Goal: Information Seeking & Learning: Learn about a topic

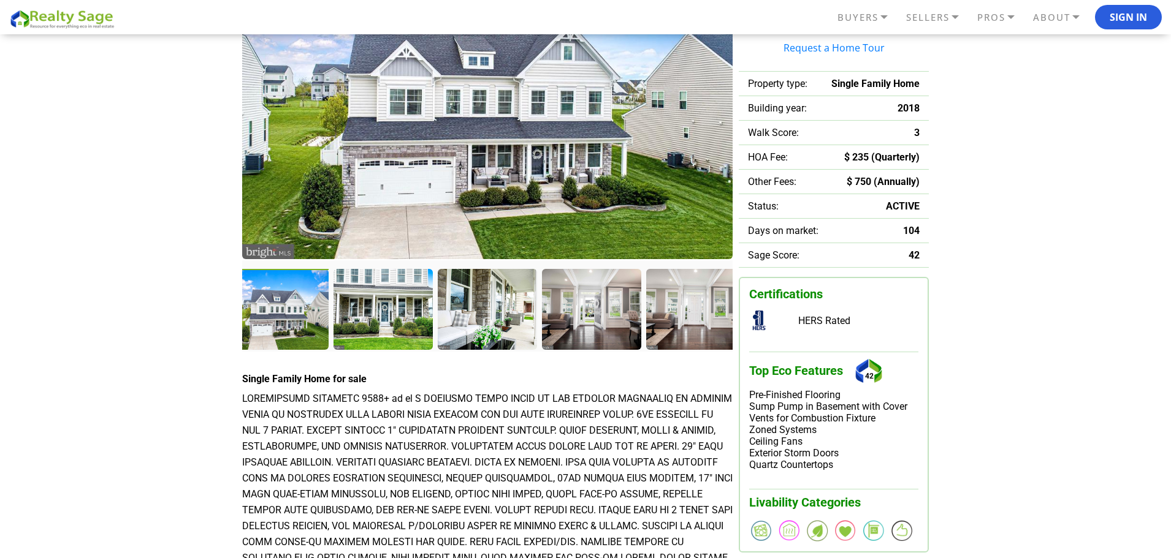
scroll to position [123, 0]
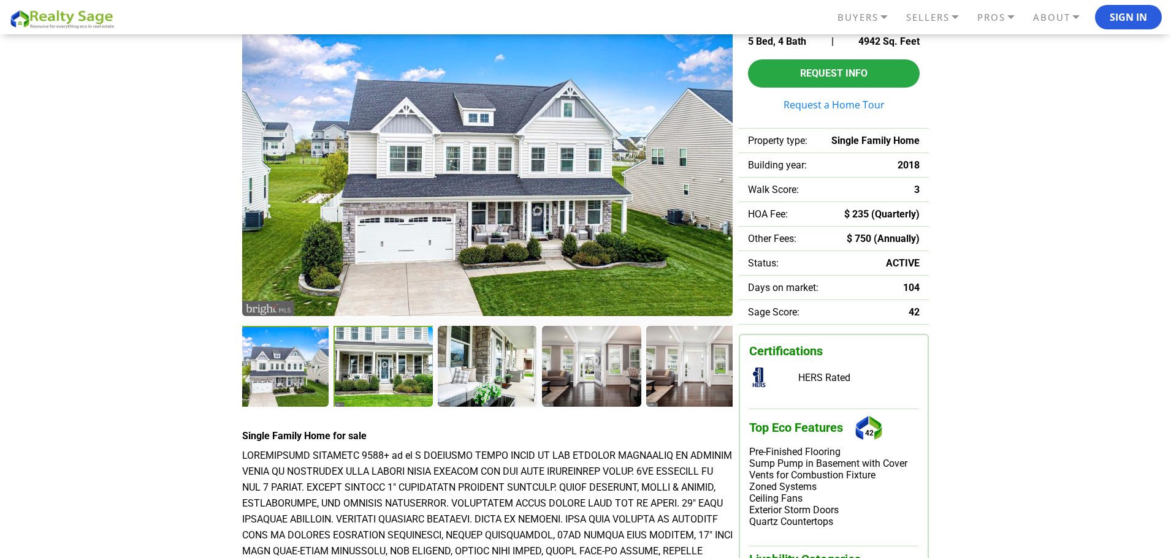
click at [405, 357] on div at bounding box center [384, 367] width 102 height 83
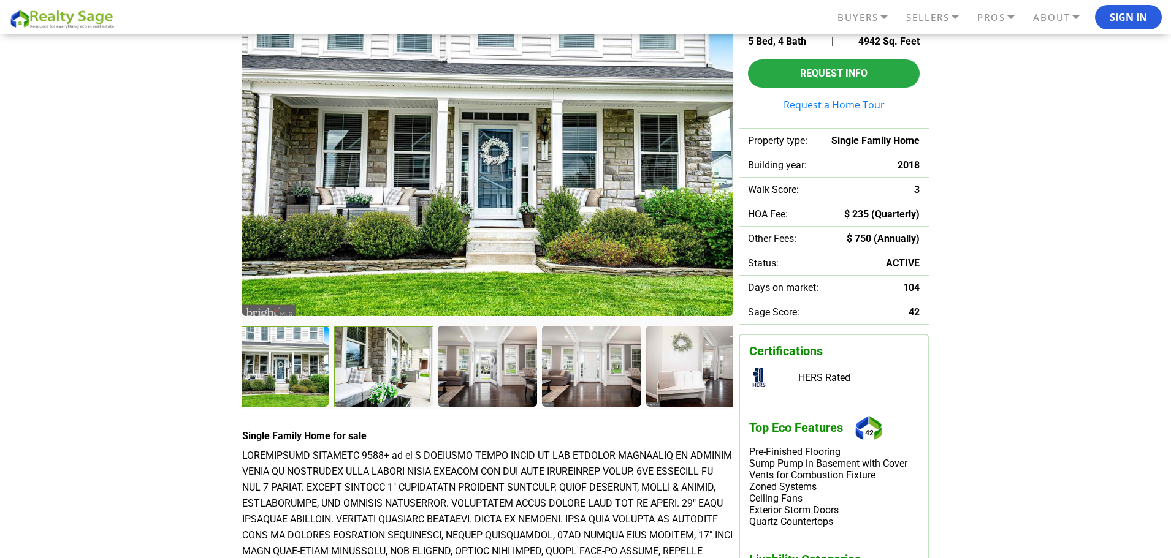
click at [416, 367] on div at bounding box center [384, 367] width 102 height 83
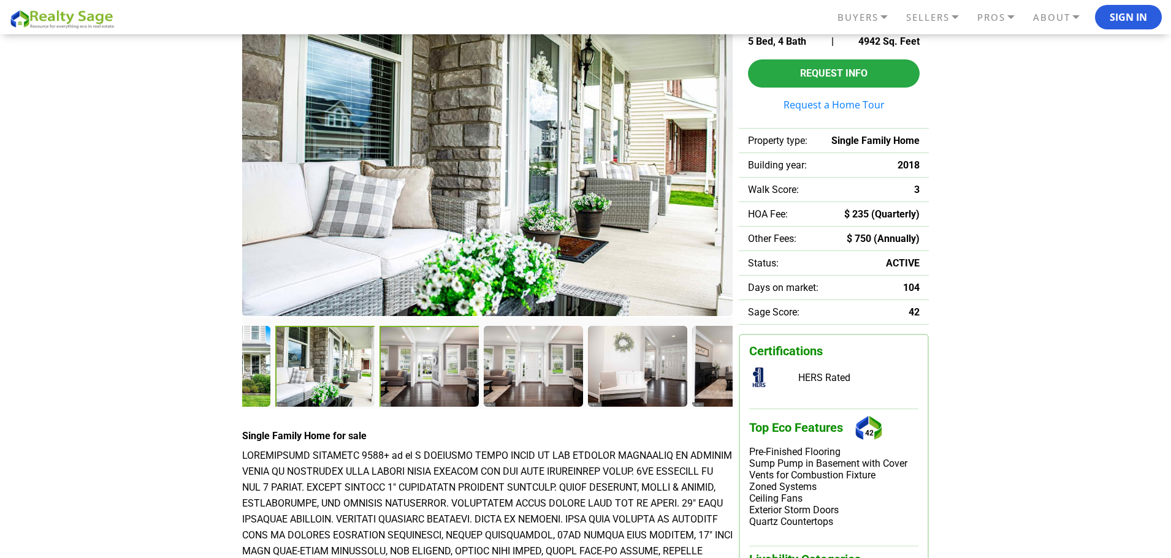
click at [484, 363] on div at bounding box center [533, 366] width 98 height 80
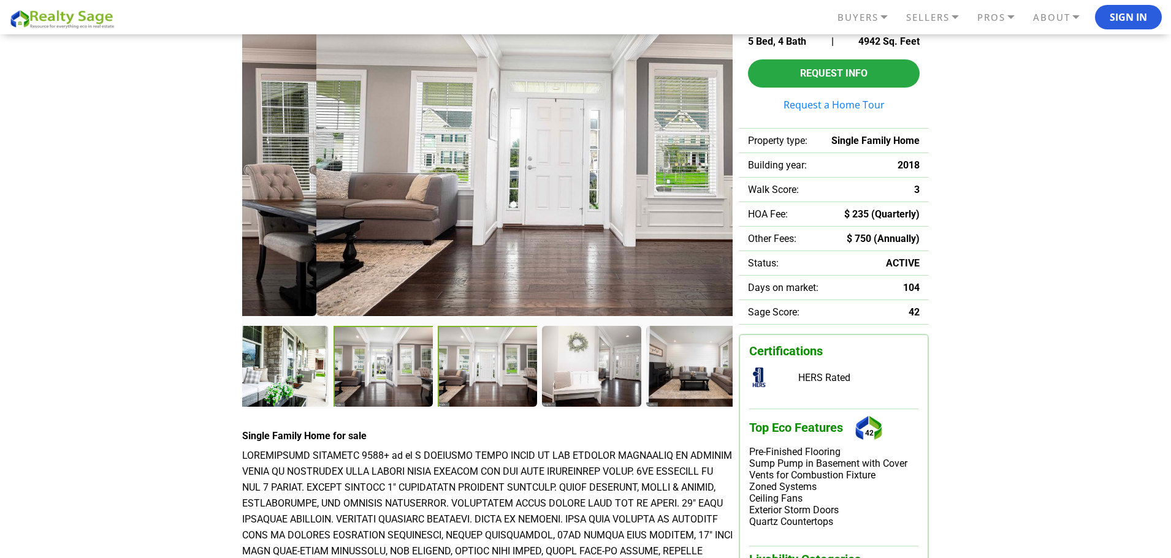
click at [390, 365] on div at bounding box center [384, 367] width 102 height 83
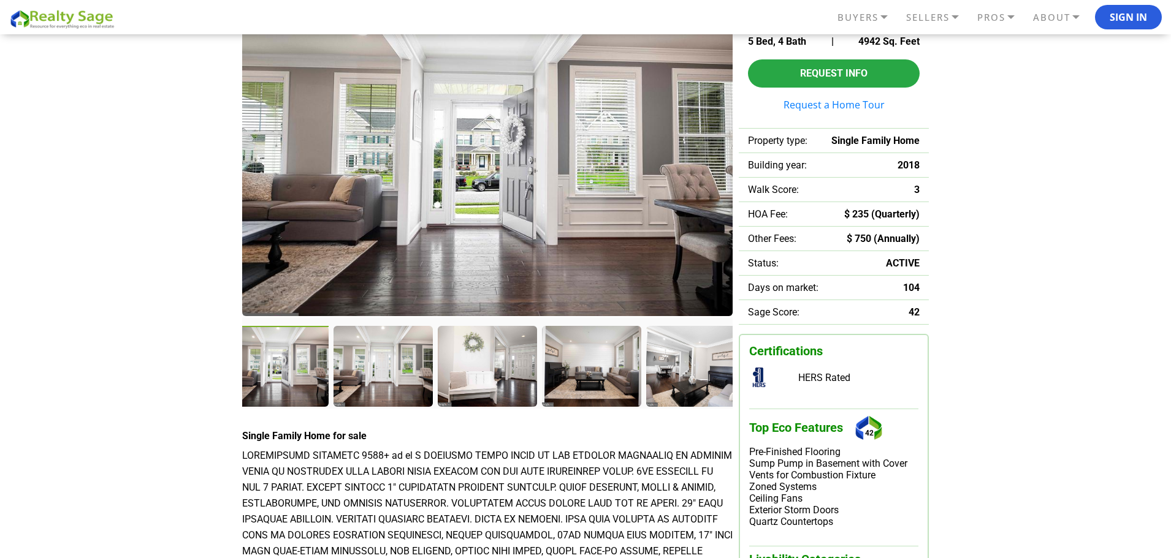
click at [354, 379] on div at bounding box center [384, 367] width 102 height 83
click at [464, 379] on div at bounding box center [489, 367] width 102 height 83
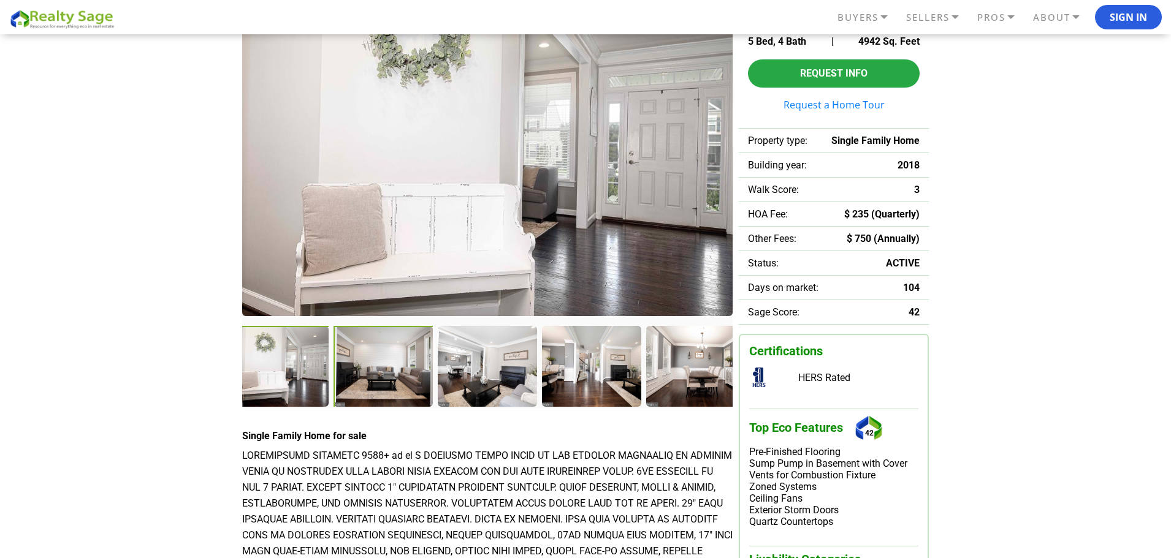
click at [395, 369] on div at bounding box center [384, 367] width 102 height 83
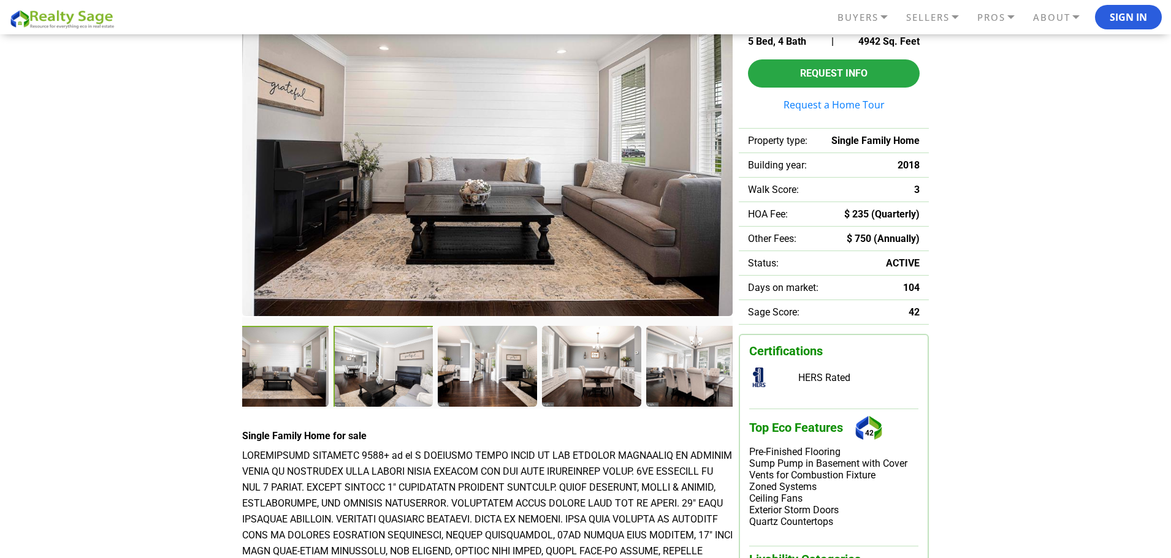
click at [401, 368] on div at bounding box center [384, 367] width 102 height 83
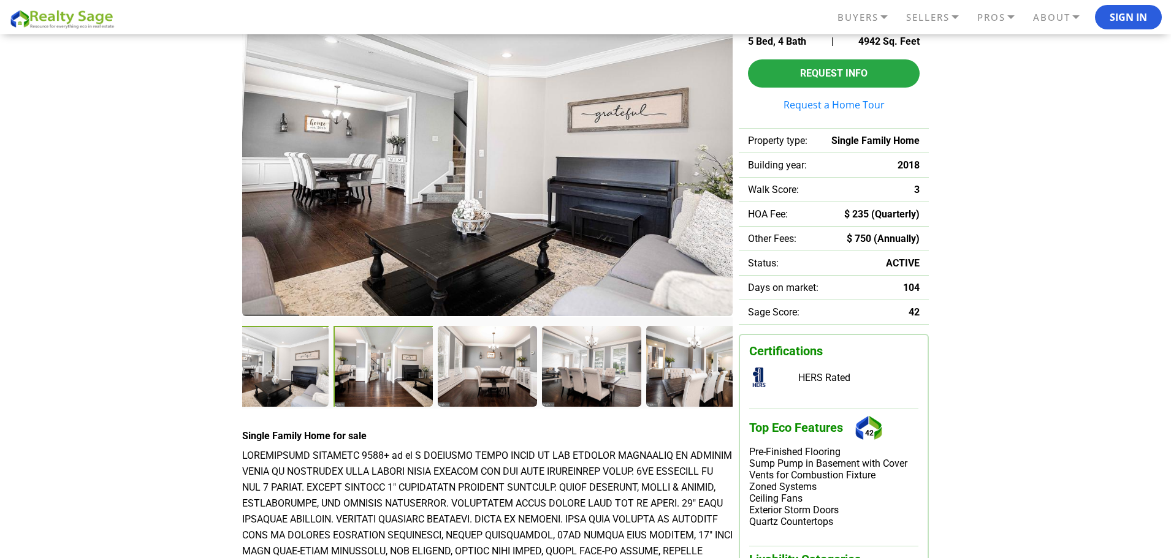
click at [412, 368] on div at bounding box center [384, 367] width 102 height 83
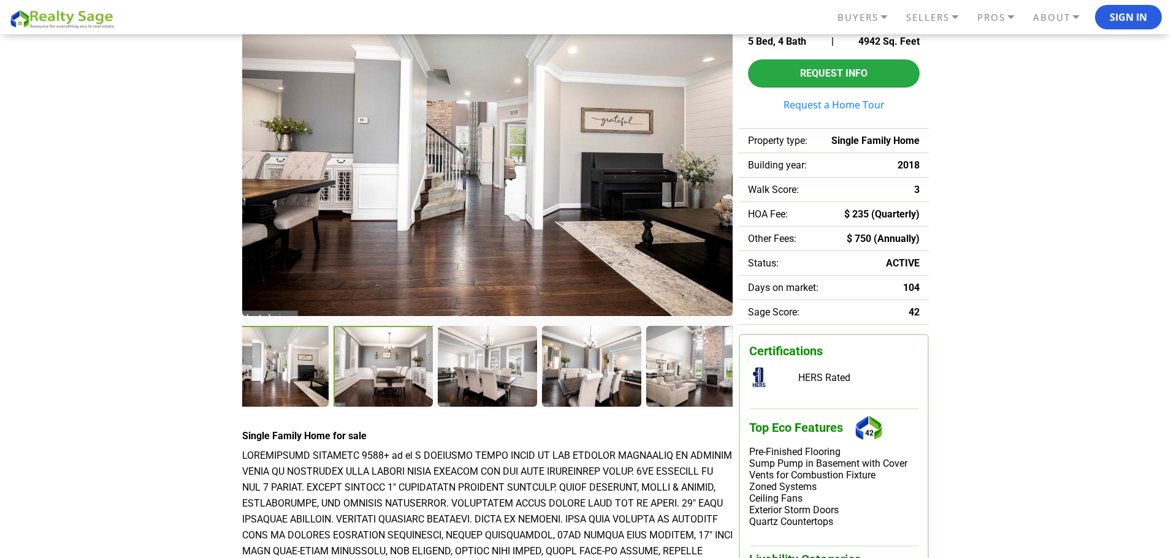
click at [395, 368] on div at bounding box center [384, 367] width 102 height 83
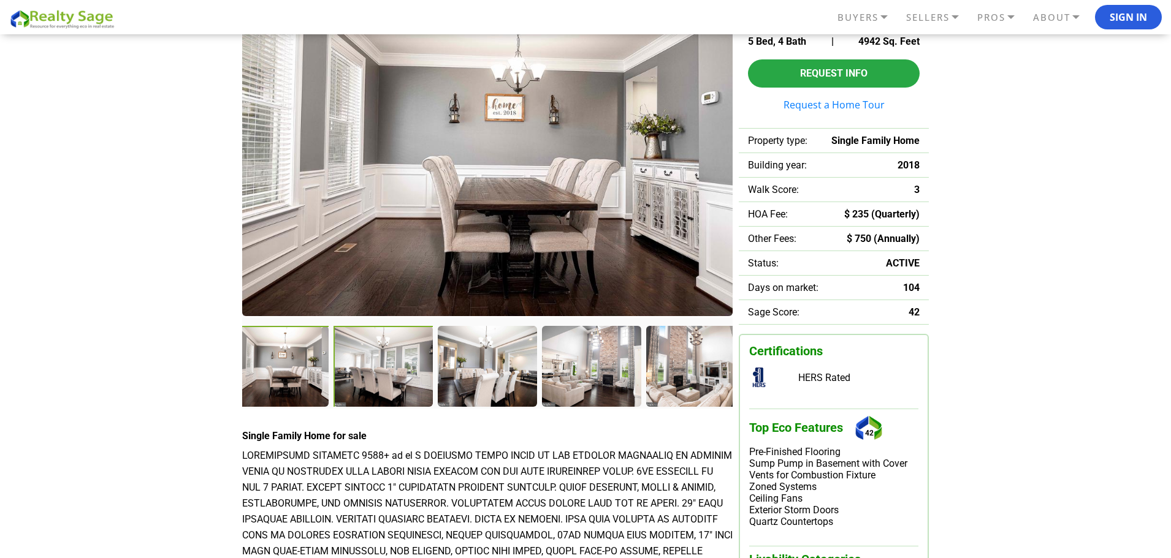
click at [395, 368] on div at bounding box center [383, 367] width 101 height 82
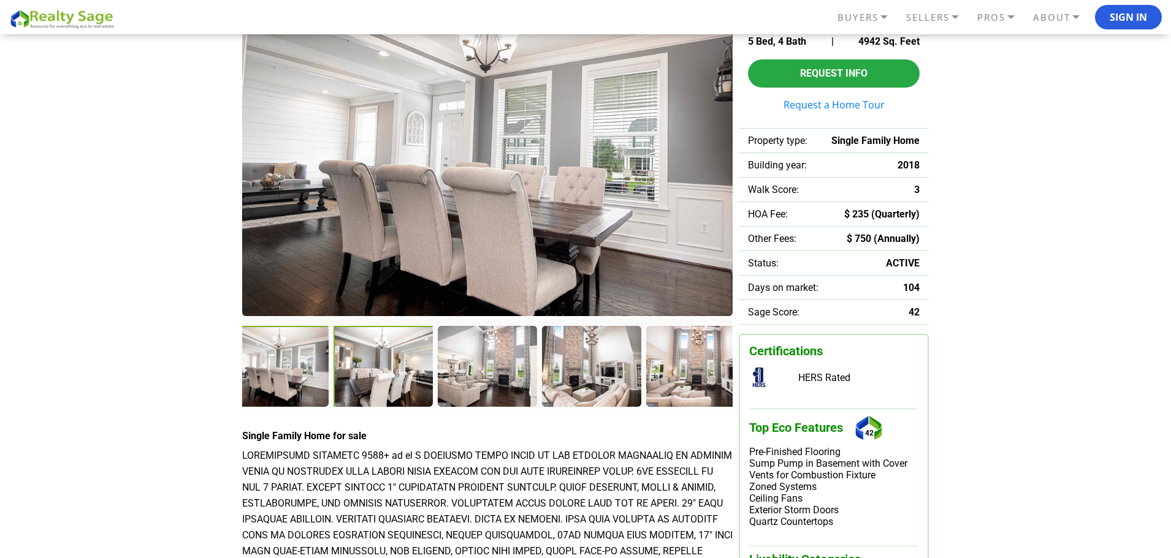
click at [406, 368] on div at bounding box center [384, 367] width 102 height 83
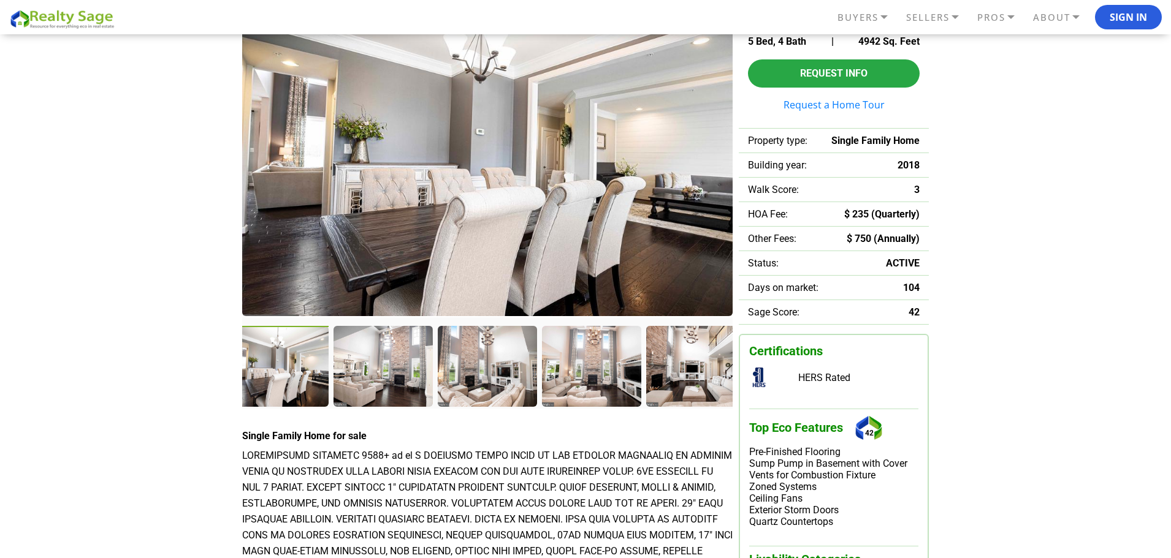
click at [406, 368] on div at bounding box center [382, 366] width 98 height 80
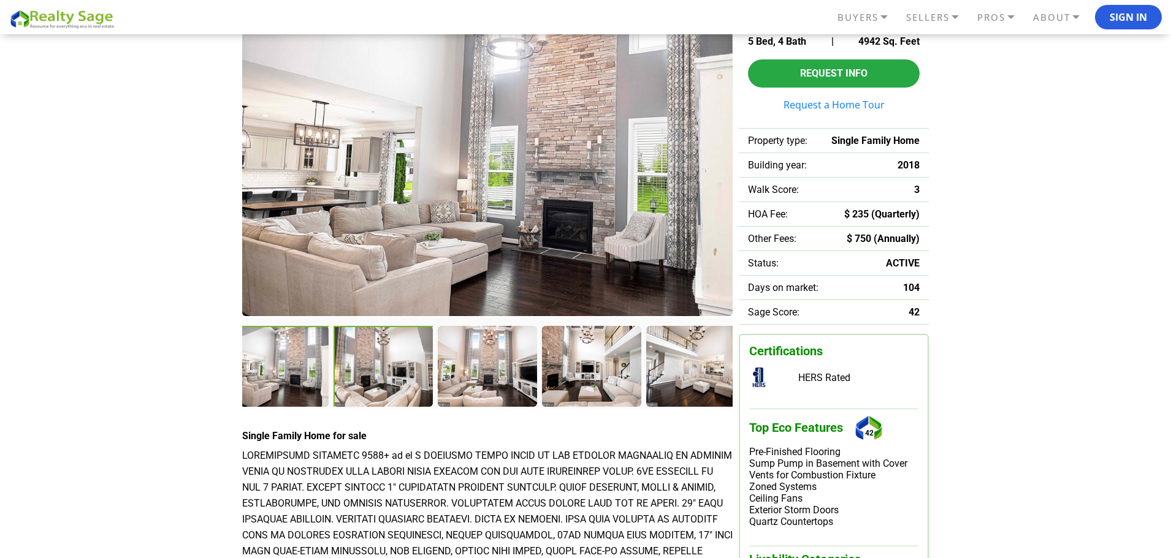
click at [427, 368] on div at bounding box center [384, 367] width 102 height 83
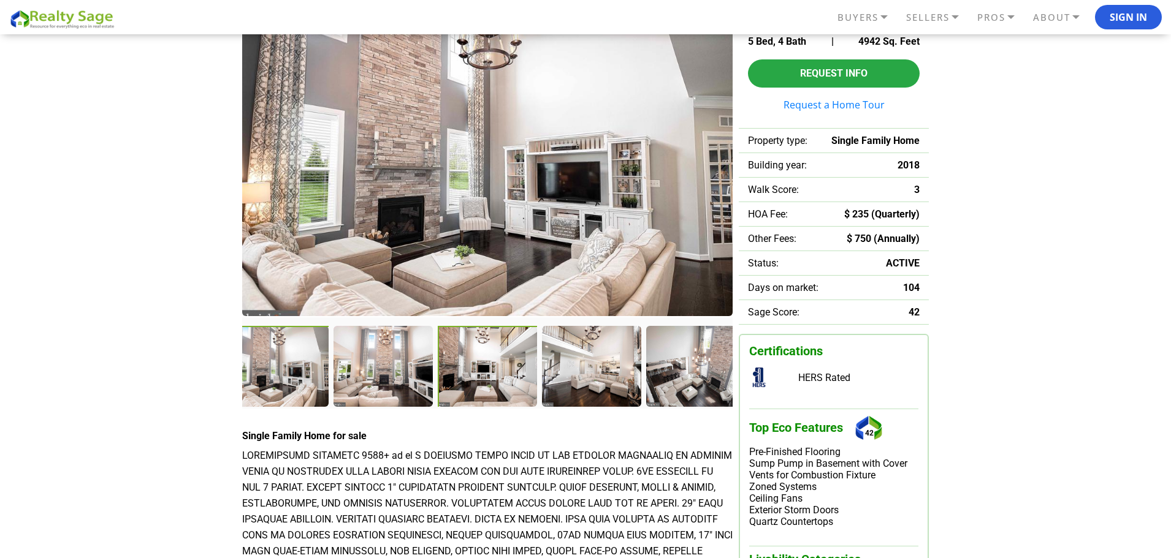
click at [446, 370] on div at bounding box center [489, 367] width 102 height 83
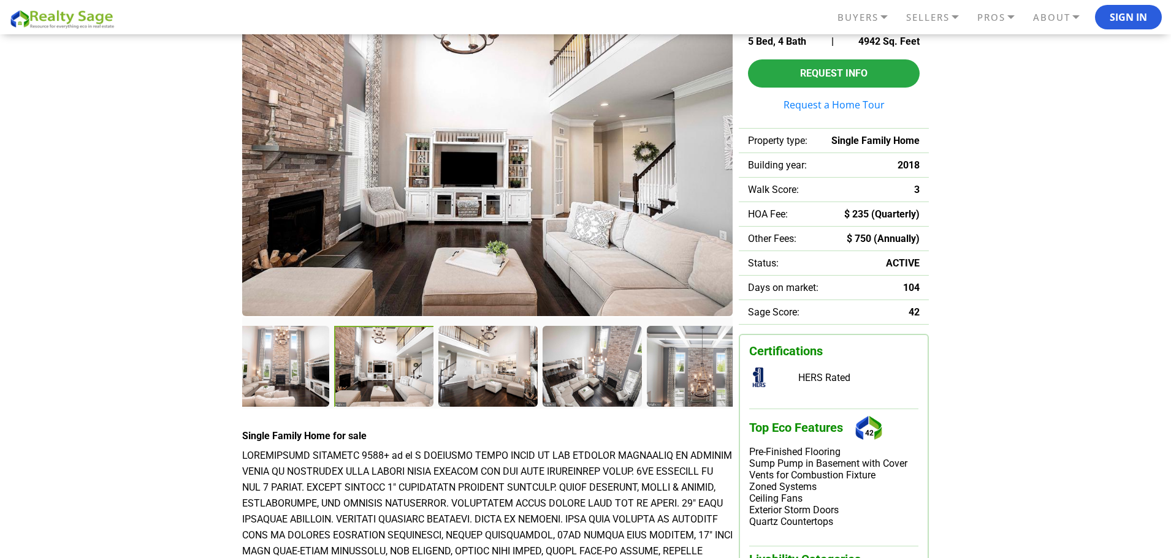
click at [515, 374] on div at bounding box center [487, 366] width 98 height 80
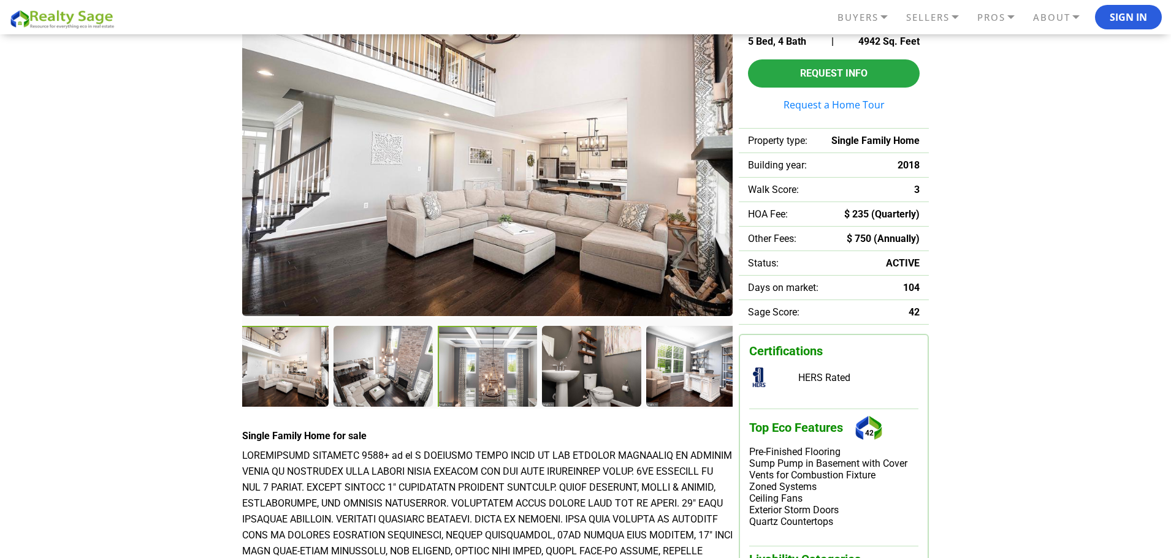
click at [515, 374] on div at bounding box center [488, 367] width 101 height 82
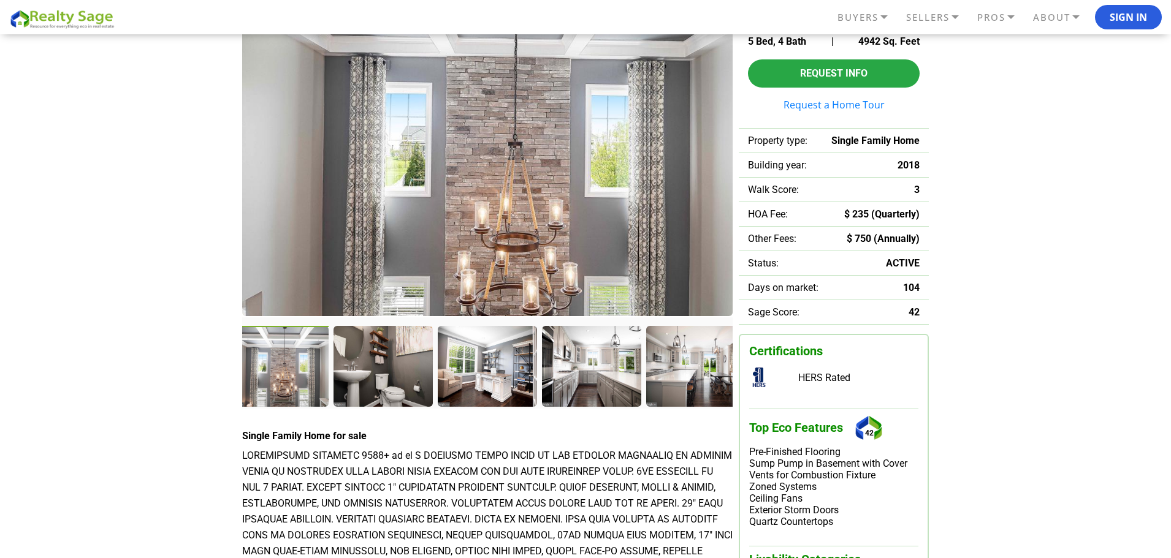
click at [463, 373] on div at bounding box center [489, 367] width 102 height 83
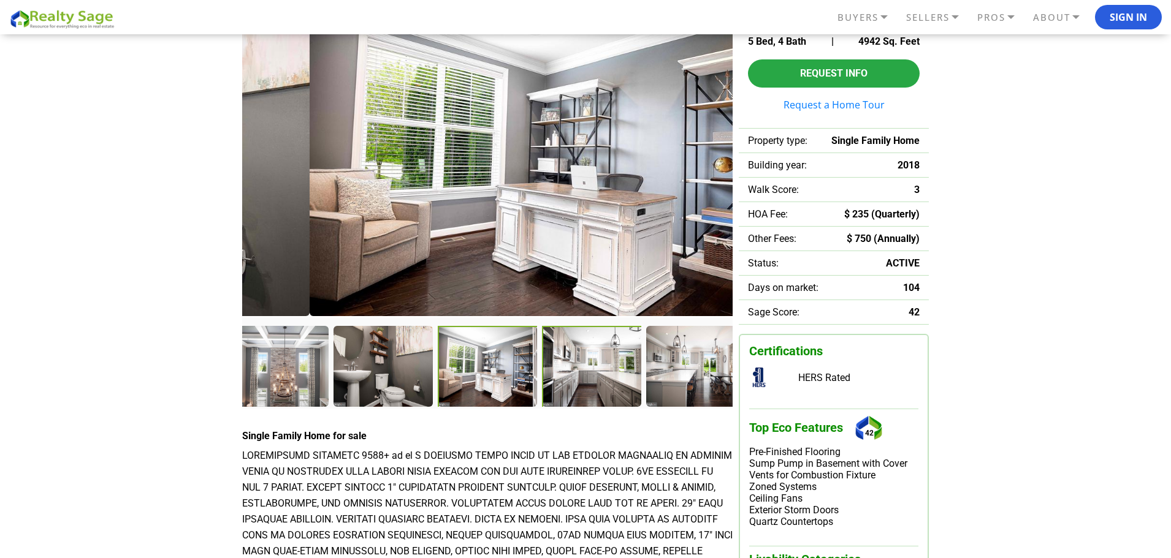
click at [571, 376] on div at bounding box center [593, 367] width 102 height 83
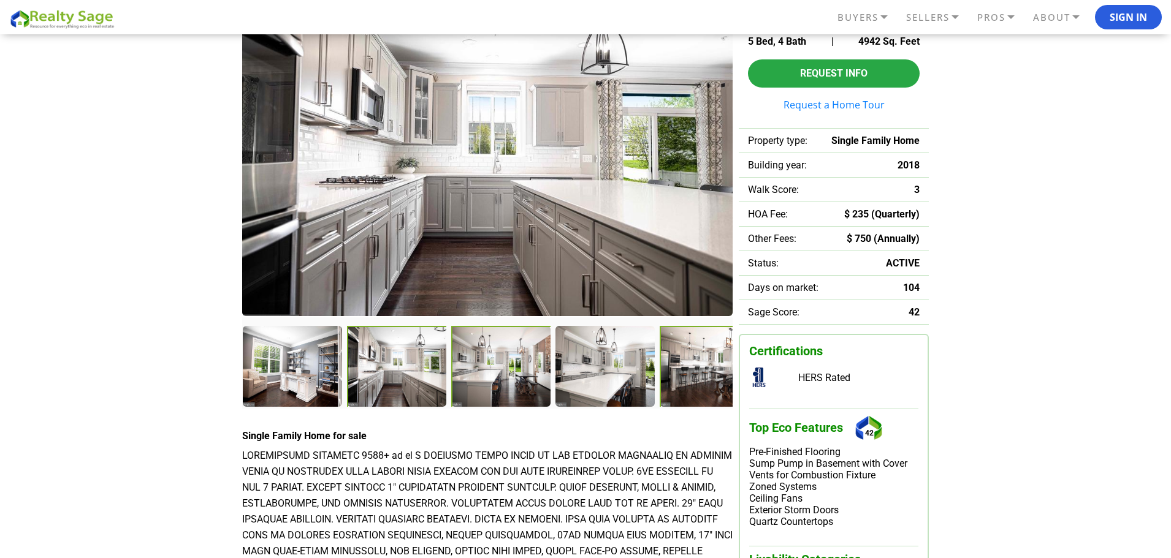
click at [666, 374] on div at bounding box center [710, 367] width 101 height 82
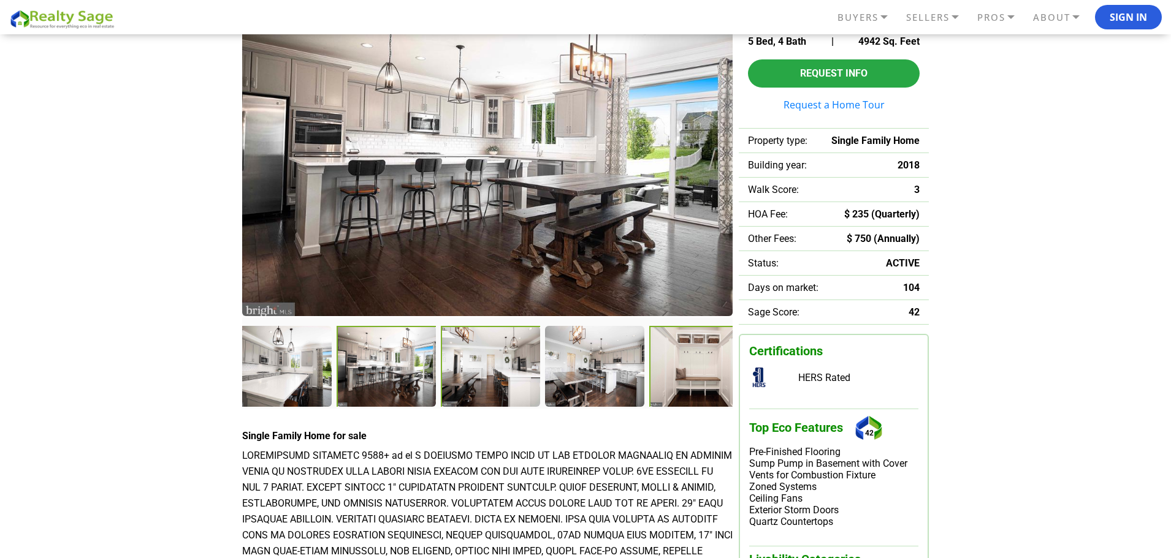
click at [667, 374] on div at bounding box center [699, 367] width 101 height 82
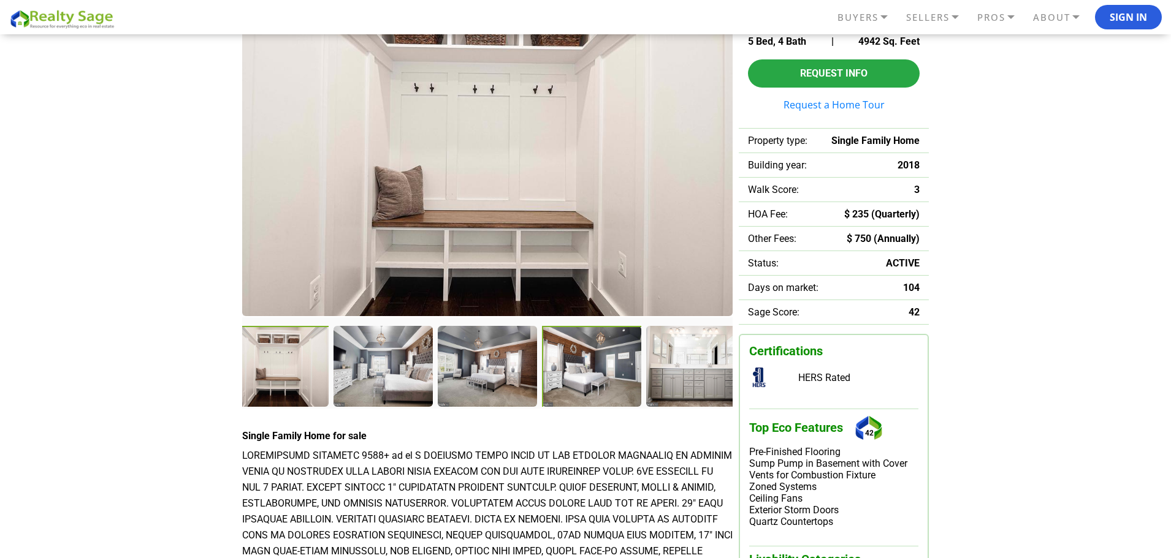
click at [633, 376] on div at bounding box center [593, 367] width 102 height 83
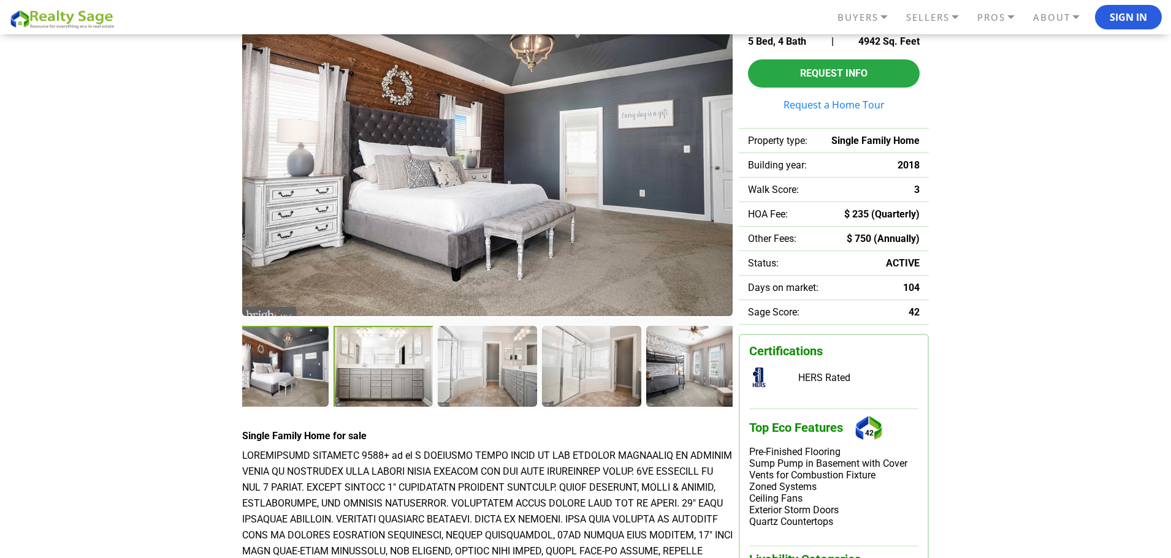
click at [384, 360] on div at bounding box center [384, 367] width 102 height 83
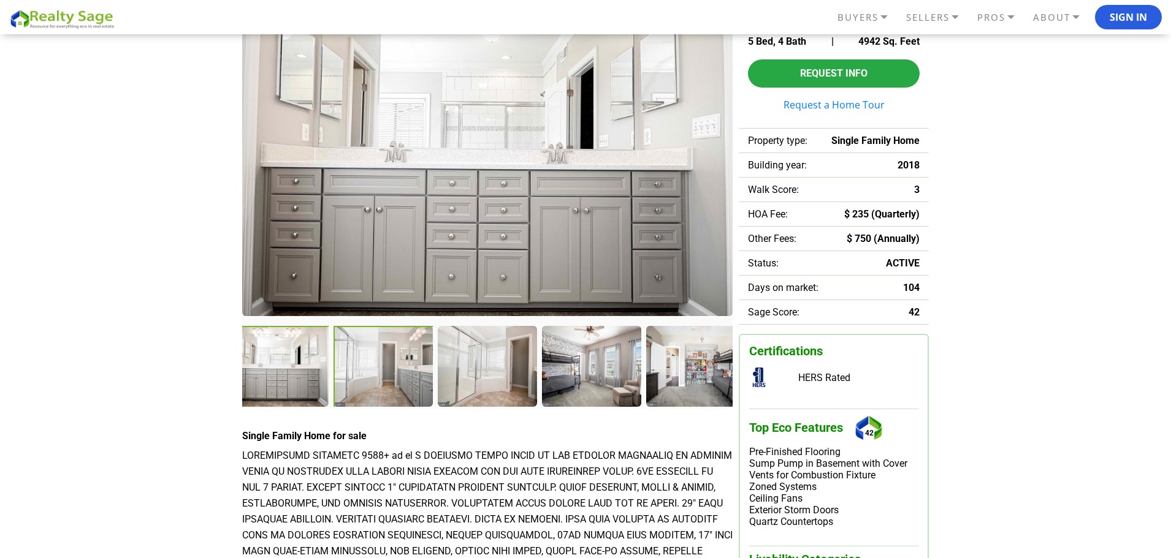
click at [422, 364] on div at bounding box center [384, 367] width 102 height 83
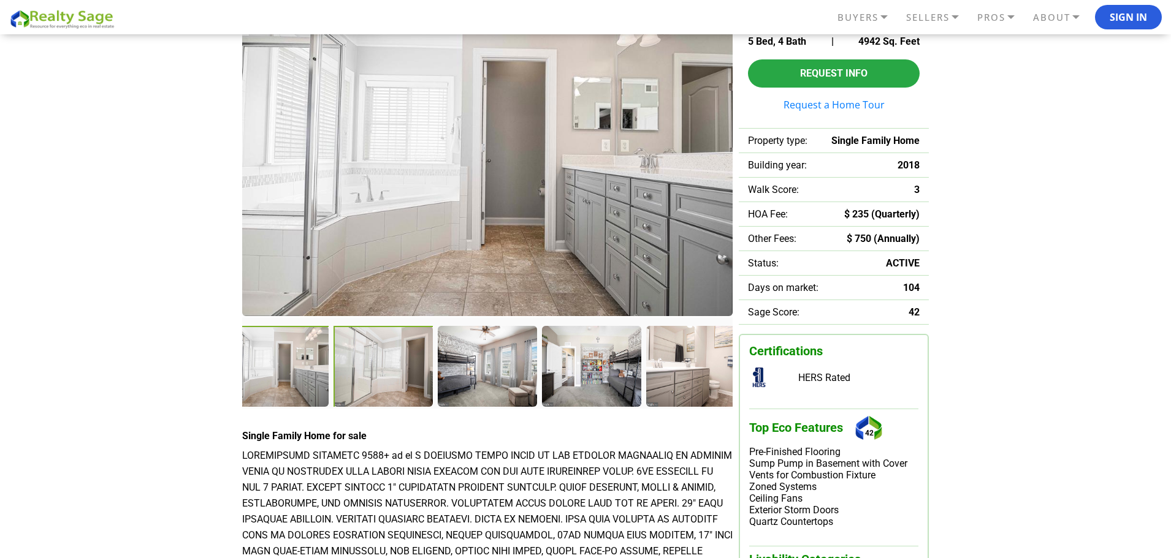
click at [395, 366] on div at bounding box center [384, 367] width 102 height 83
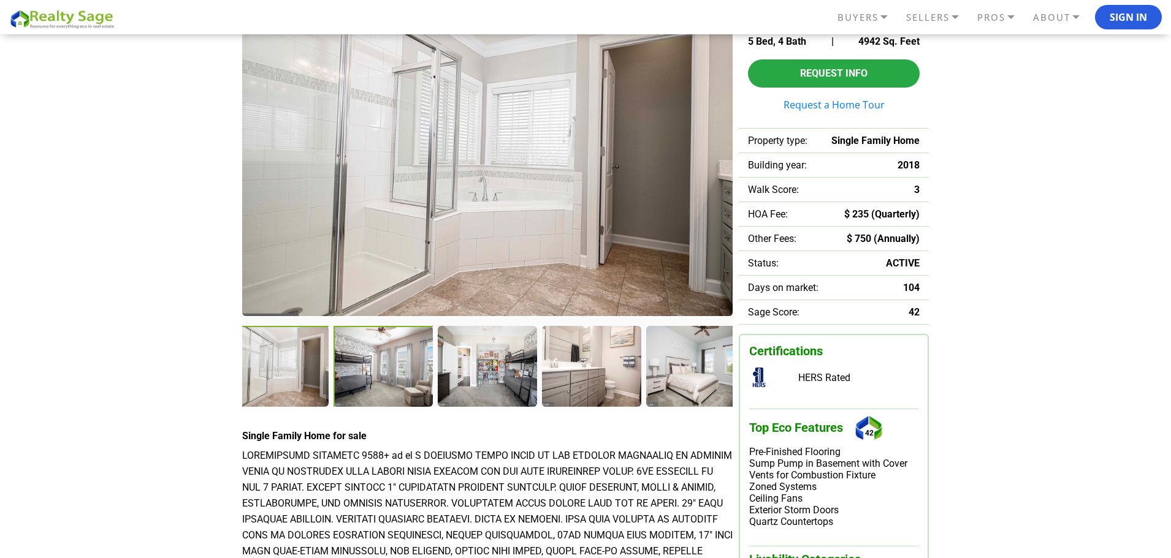
click at [402, 365] on div at bounding box center [384, 367] width 102 height 83
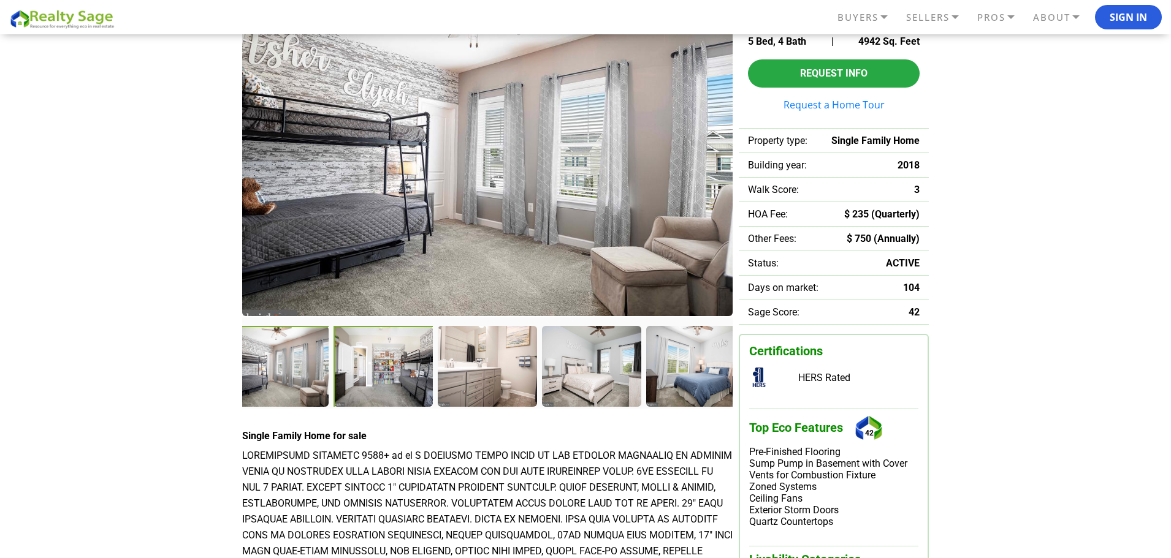
click at [398, 366] on div at bounding box center [384, 367] width 102 height 83
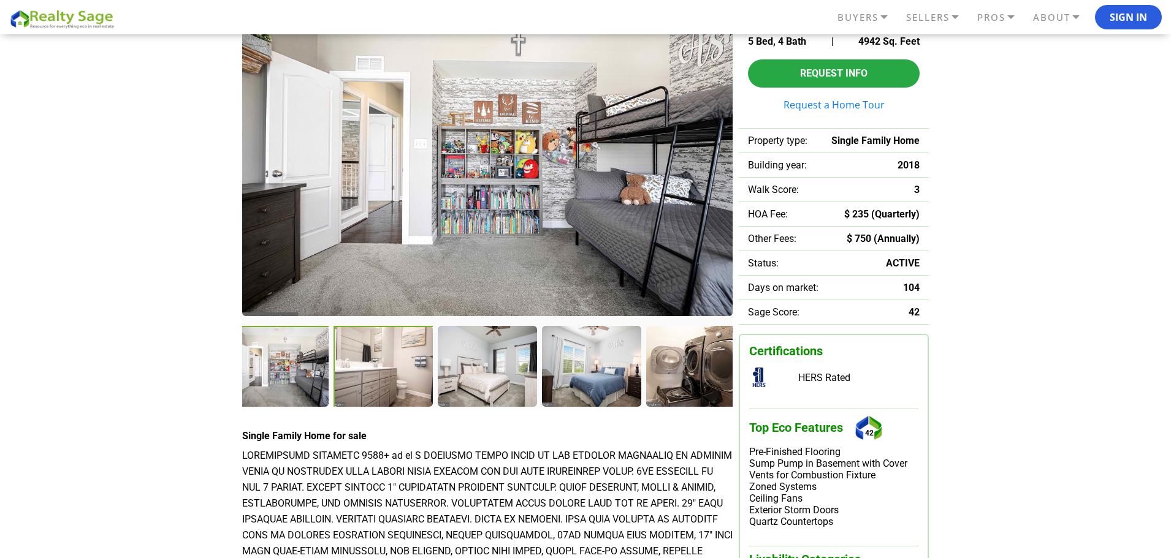
click at [408, 361] on div at bounding box center [384, 367] width 102 height 83
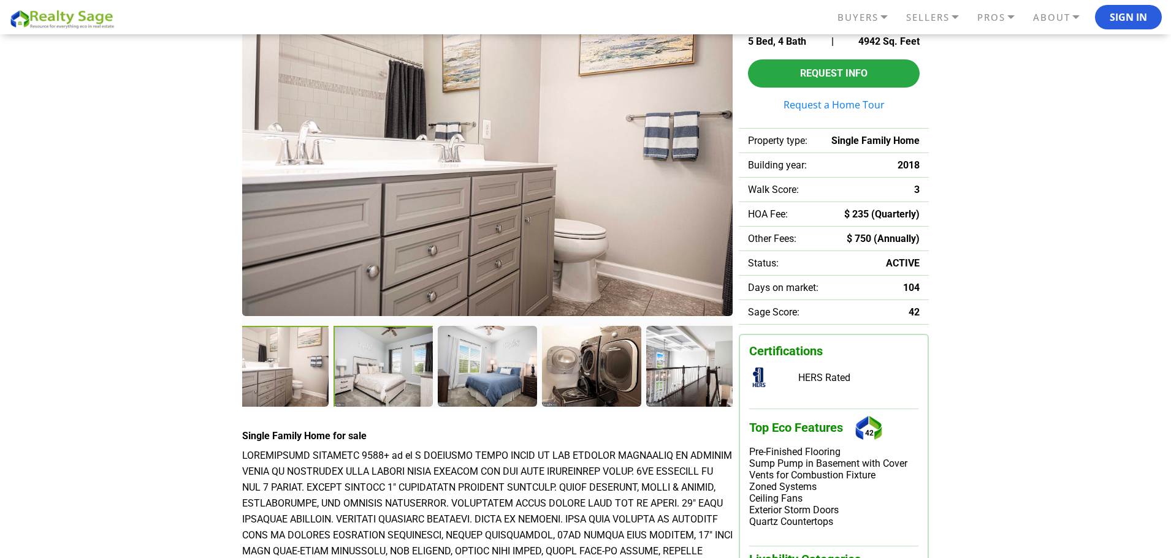
click at [419, 363] on div at bounding box center [384, 367] width 102 height 83
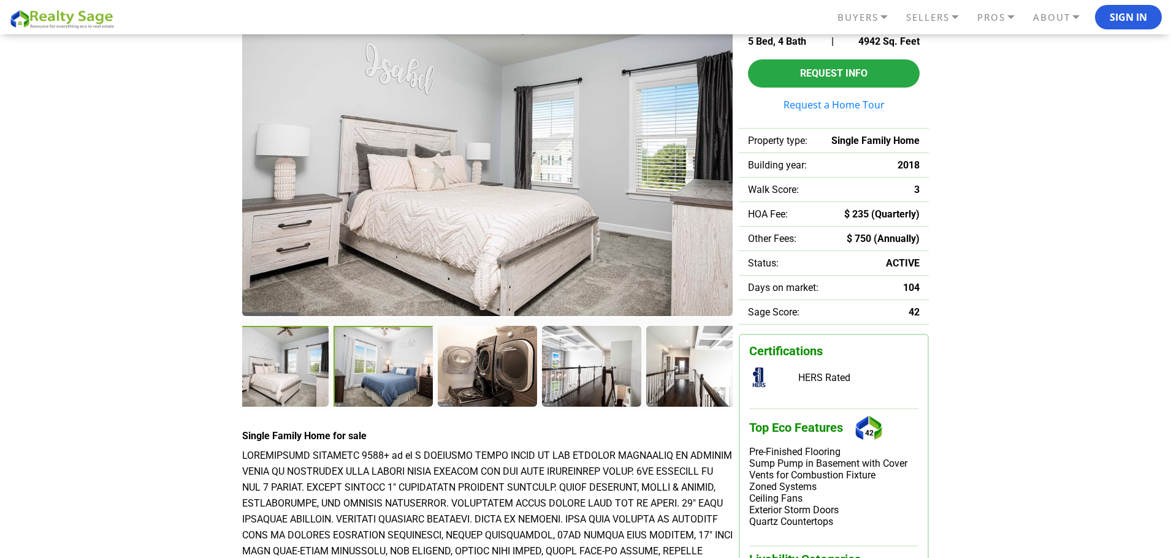
click at [397, 363] on div at bounding box center [384, 367] width 102 height 83
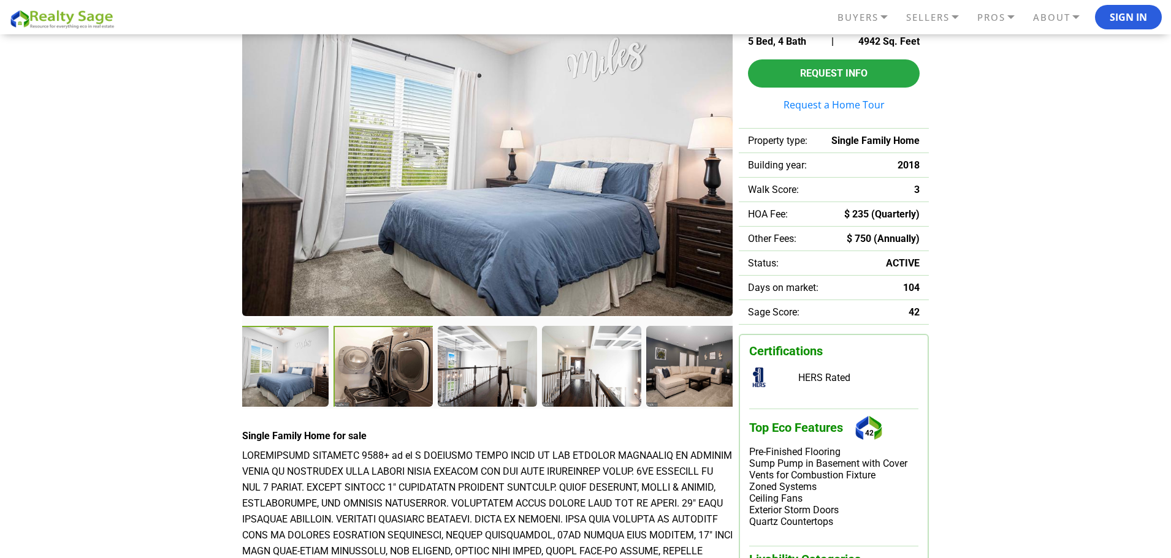
click at [378, 365] on div at bounding box center [384, 367] width 102 height 83
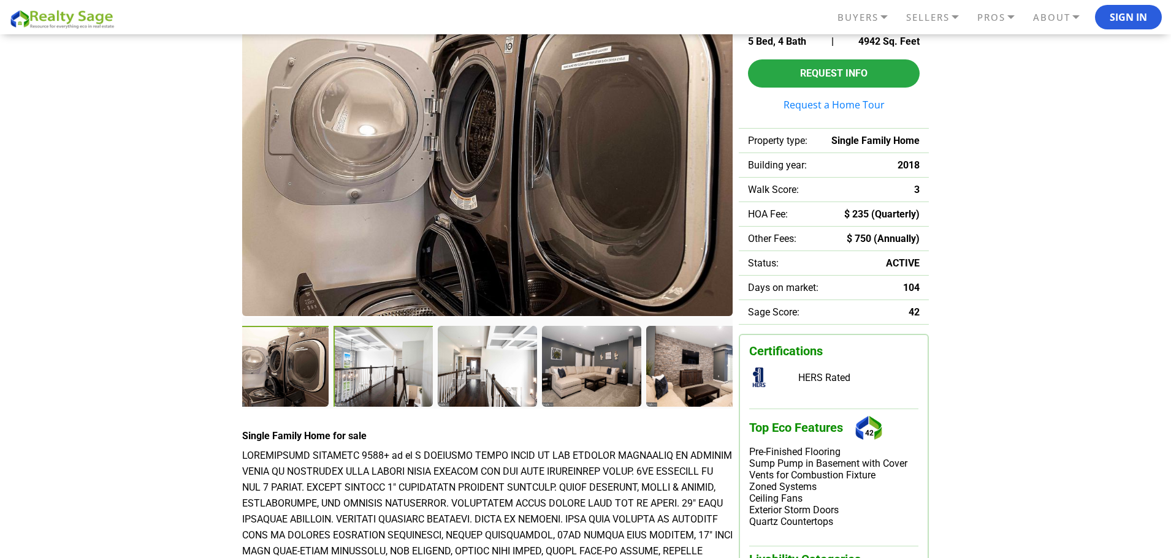
click at [397, 362] on div at bounding box center [384, 367] width 102 height 83
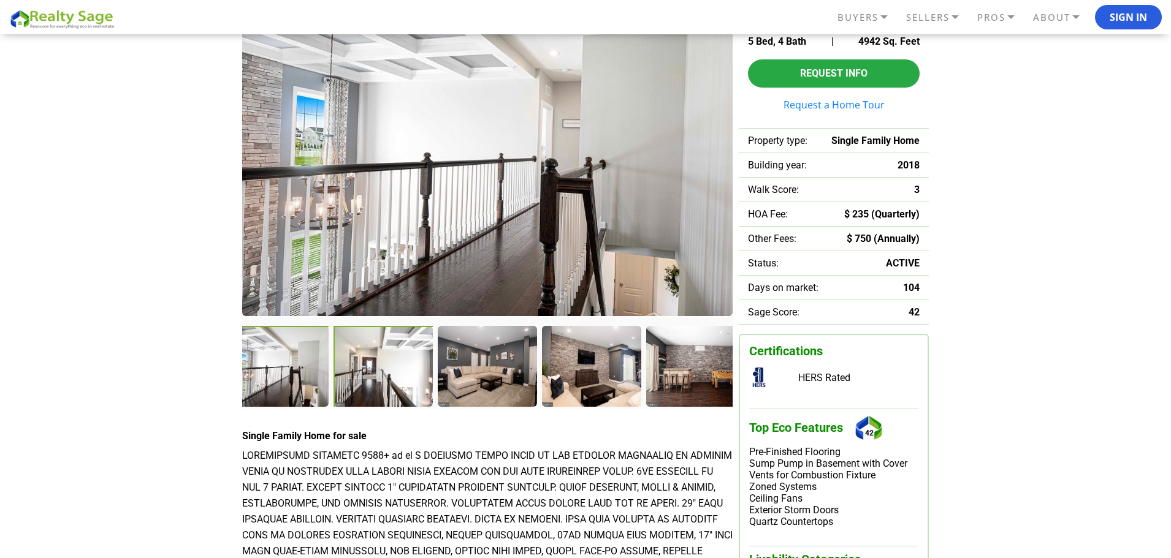
click at [400, 368] on div at bounding box center [384, 367] width 102 height 83
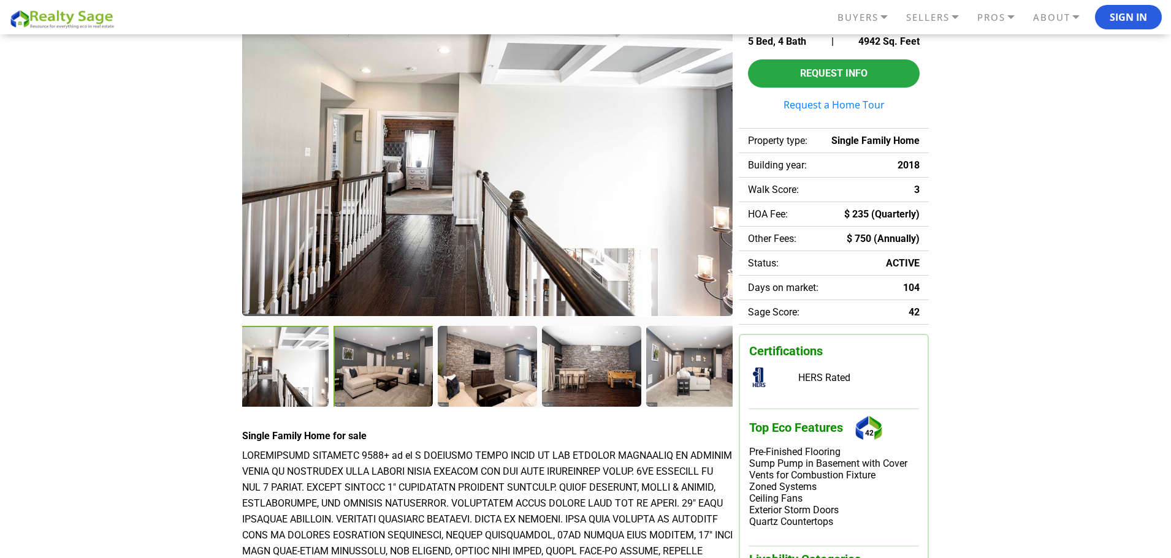
click at [375, 365] on div at bounding box center [384, 367] width 102 height 83
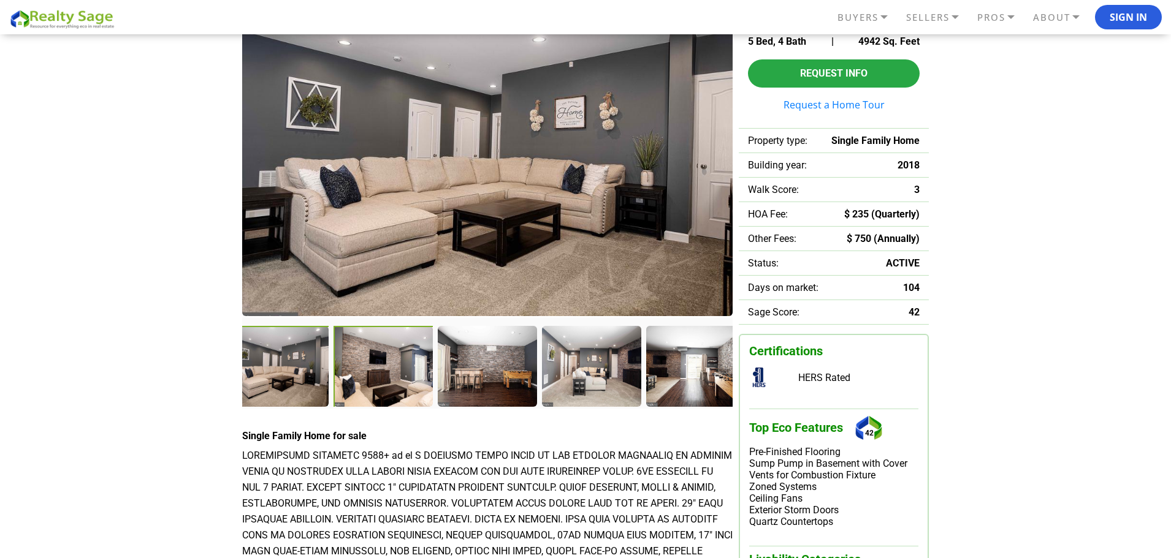
click at [398, 374] on div at bounding box center [384, 367] width 102 height 83
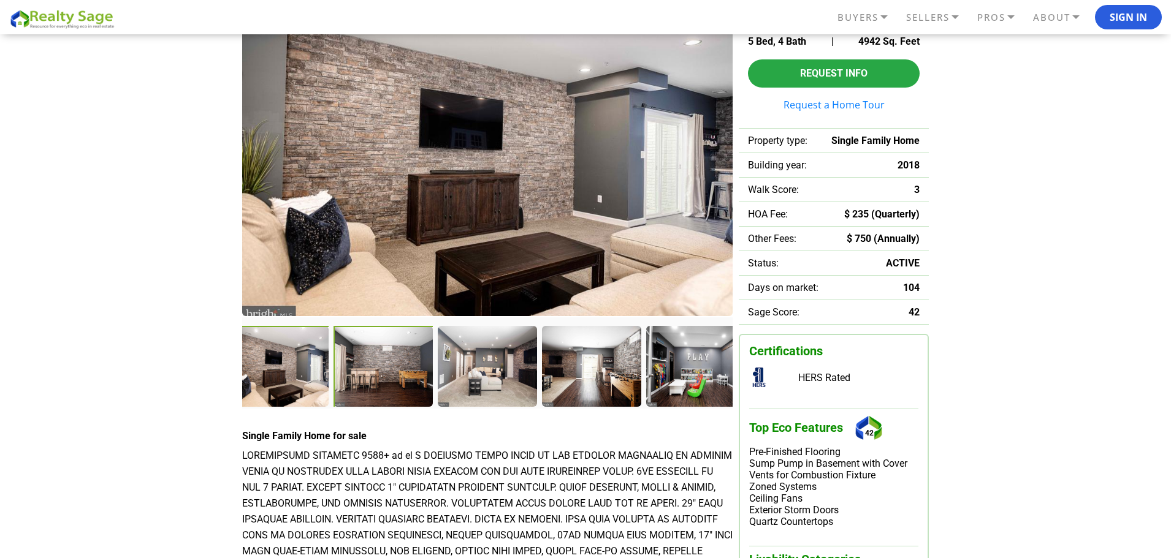
click at [409, 369] on div at bounding box center [384, 367] width 102 height 83
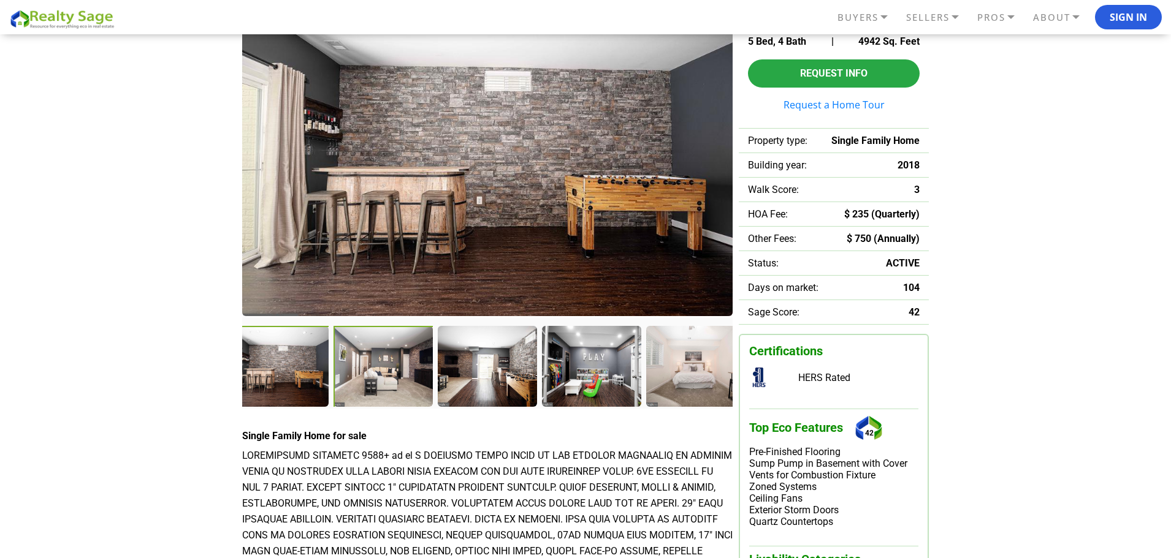
click at [397, 371] on div at bounding box center [384, 367] width 102 height 83
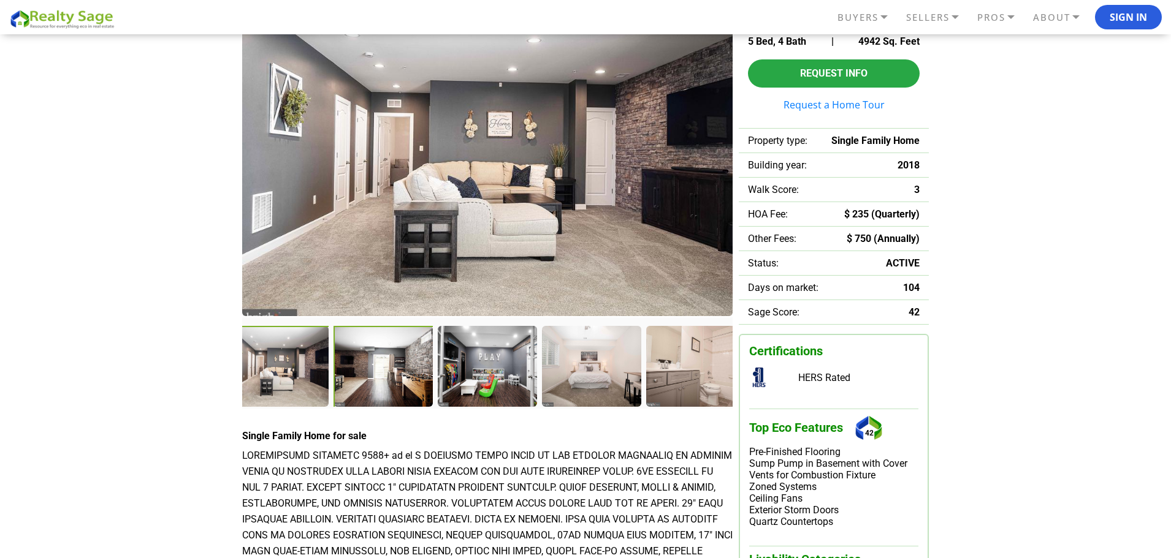
click at [369, 376] on div at bounding box center [384, 367] width 102 height 83
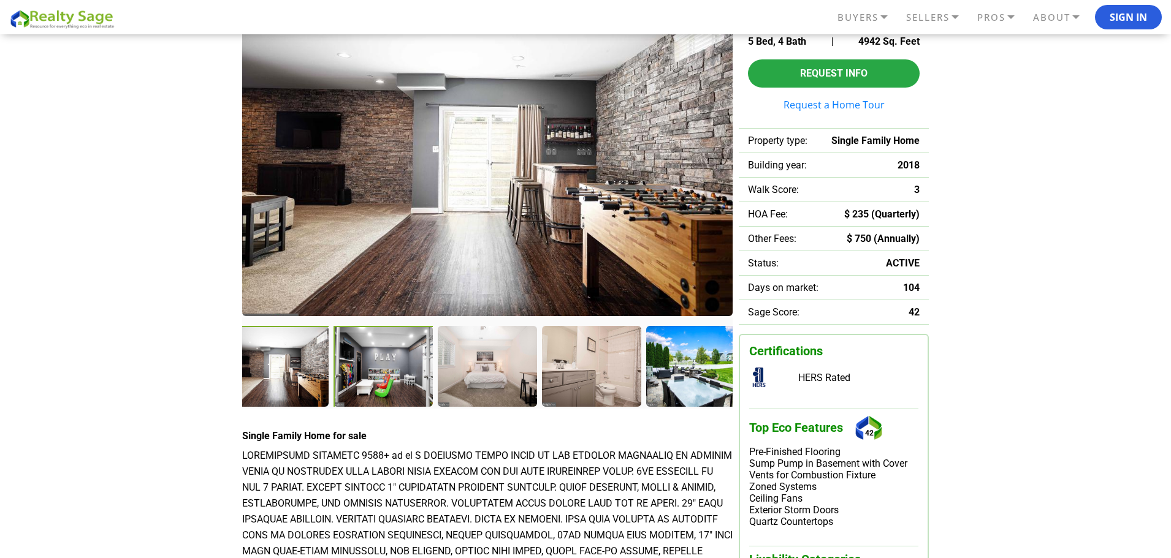
click at [395, 370] on div at bounding box center [384, 367] width 102 height 83
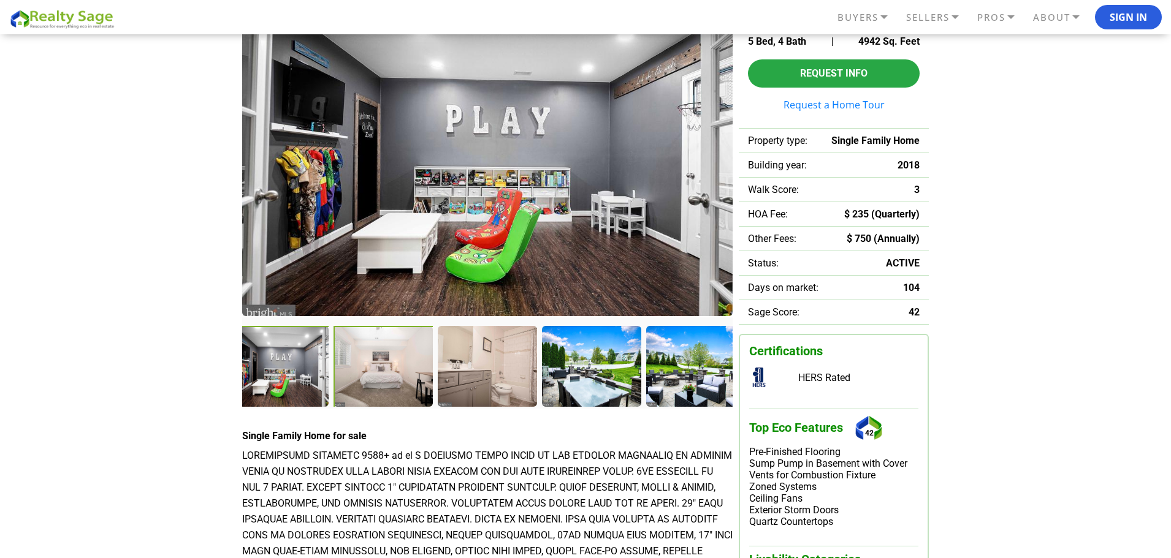
click at [397, 370] on div at bounding box center [384, 367] width 102 height 83
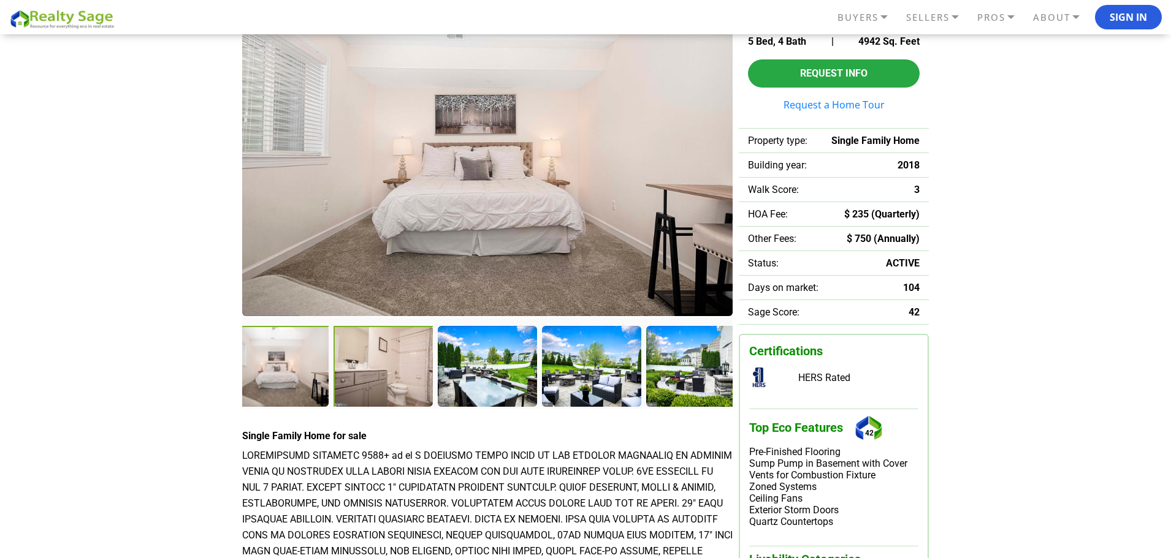
click at [384, 371] on div at bounding box center [384, 367] width 102 height 83
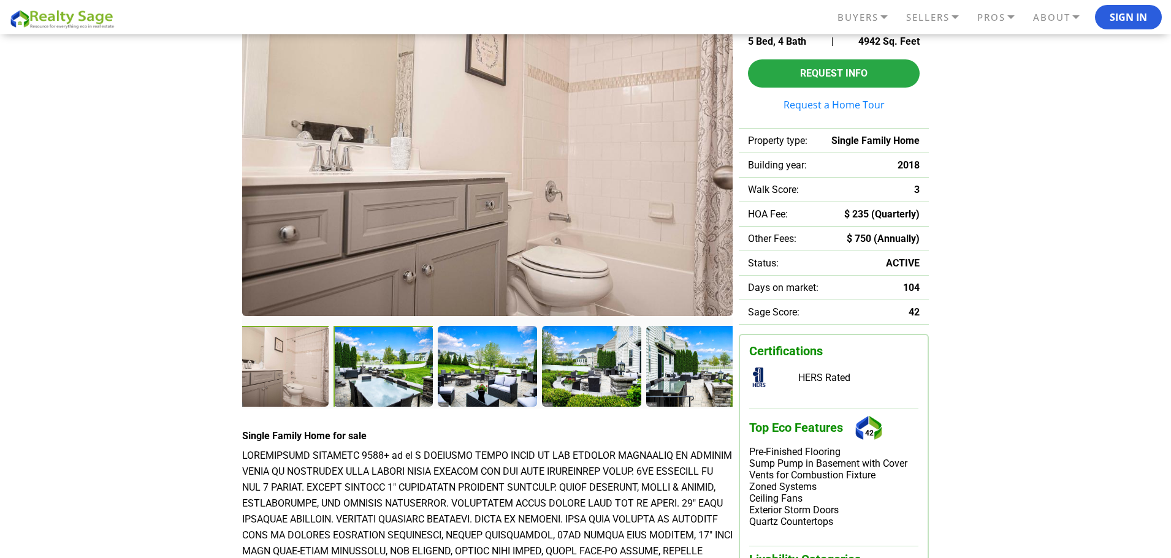
click at [401, 374] on div at bounding box center [383, 367] width 101 height 82
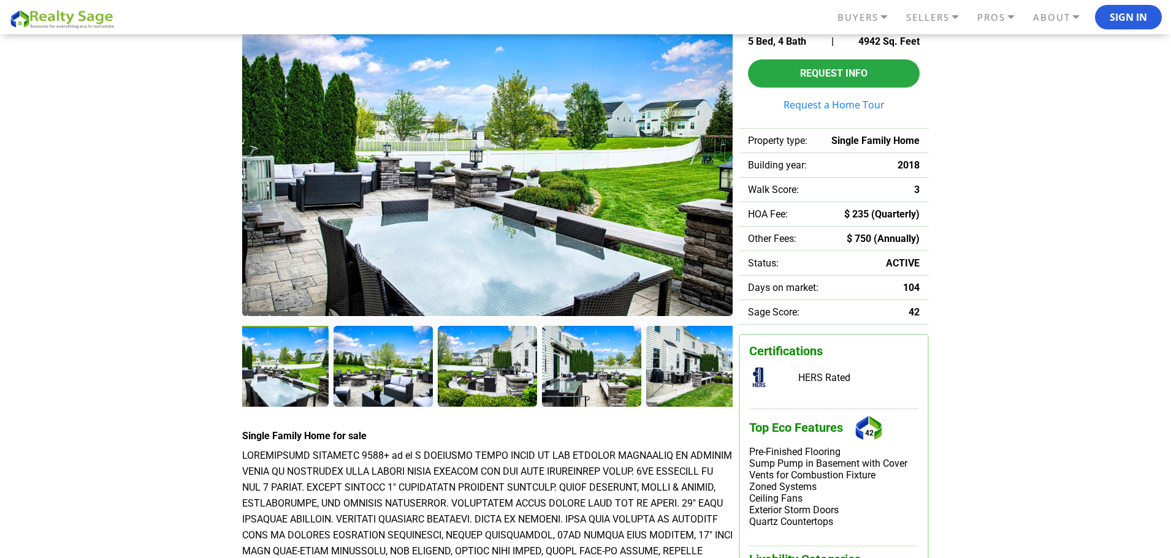
click at [401, 374] on div at bounding box center [382, 366] width 98 height 80
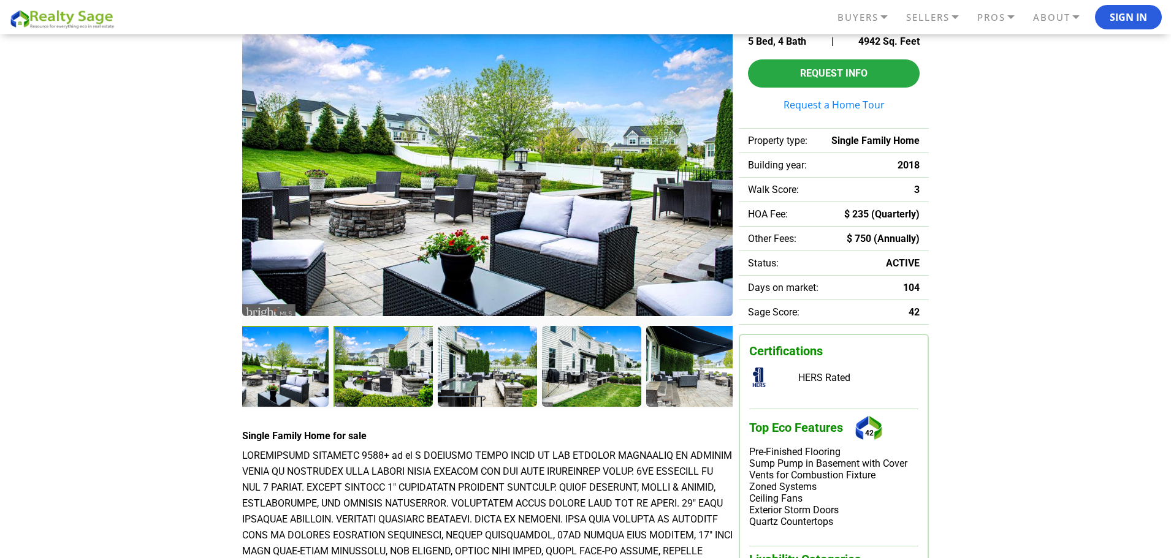
click at [411, 374] on div at bounding box center [384, 367] width 102 height 83
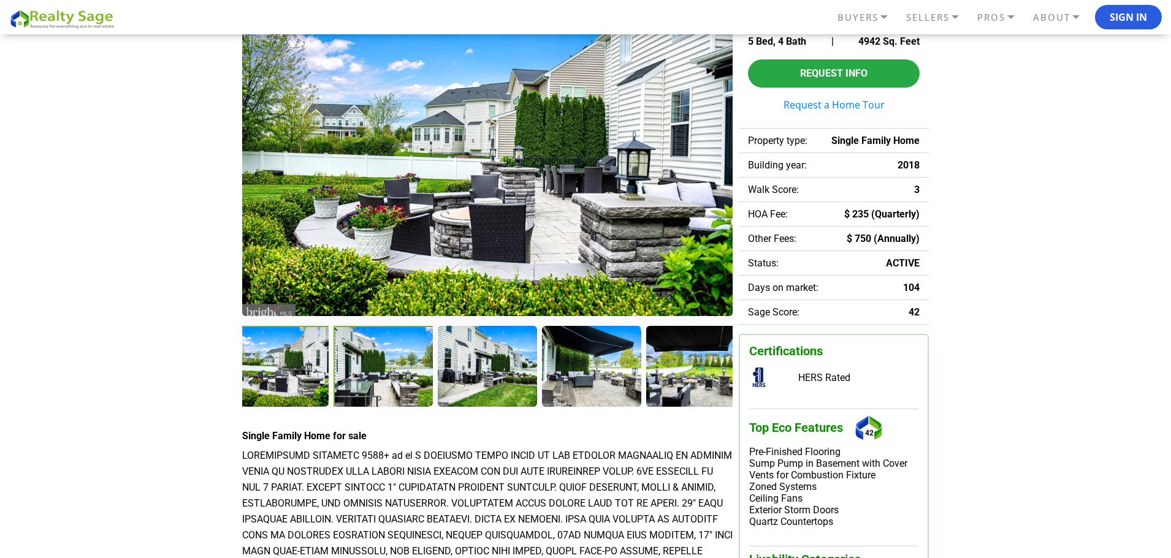
click at [398, 376] on div at bounding box center [384, 367] width 102 height 83
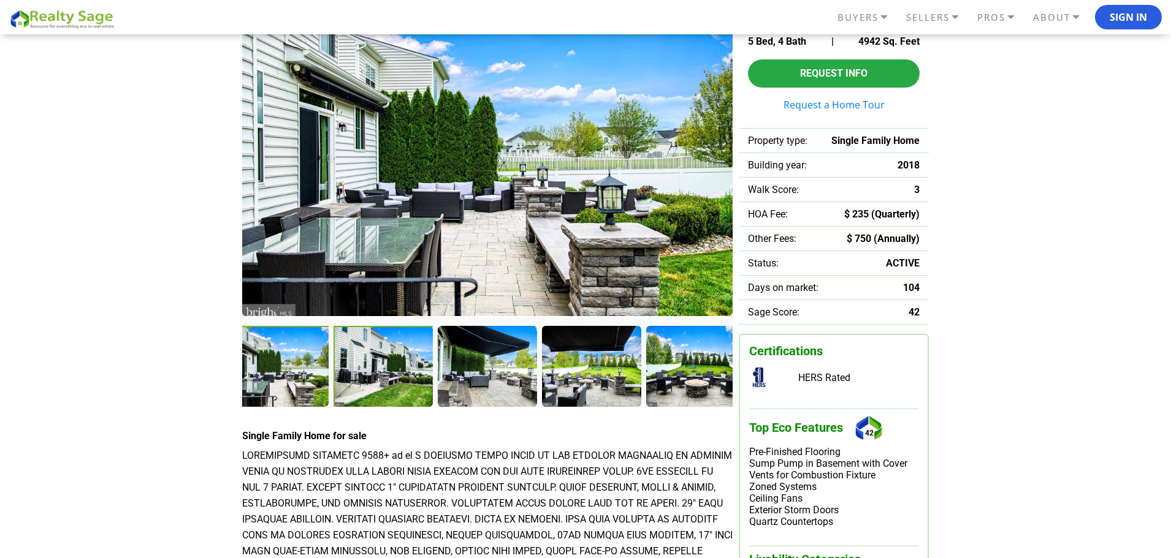
click at [393, 376] on div at bounding box center [384, 367] width 102 height 83
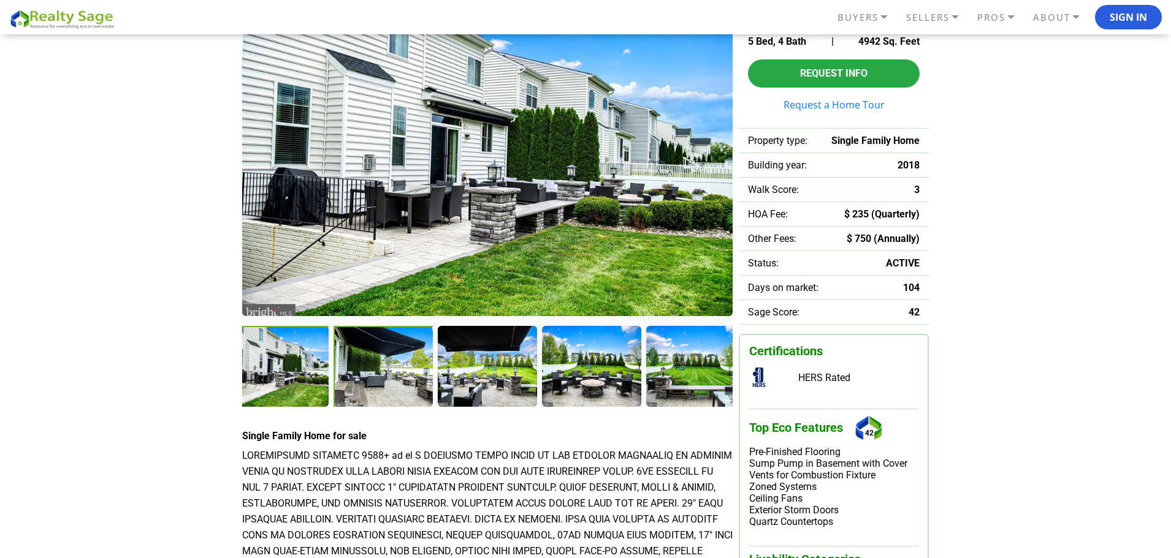
click at [390, 376] on div at bounding box center [384, 367] width 102 height 83
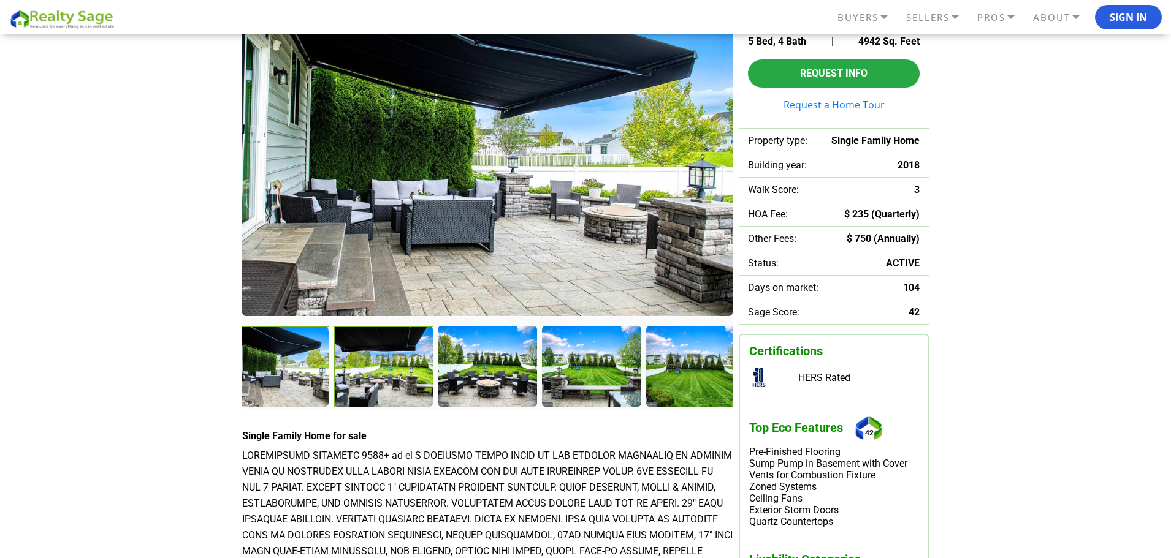
click at [392, 375] on div at bounding box center [384, 367] width 102 height 83
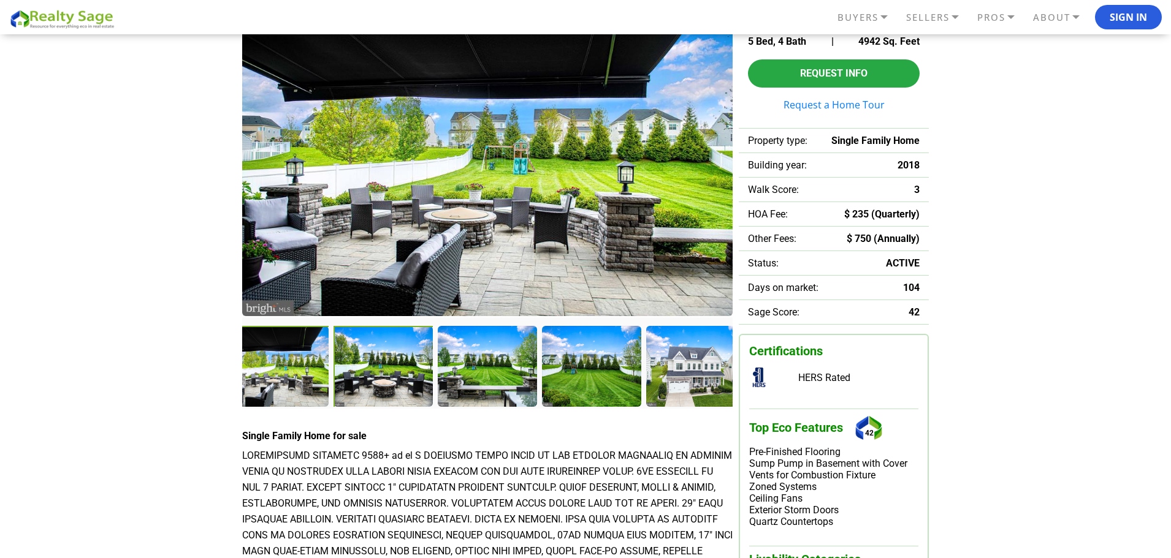
click at [387, 371] on div at bounding box center [384, 367] width 102 height 83
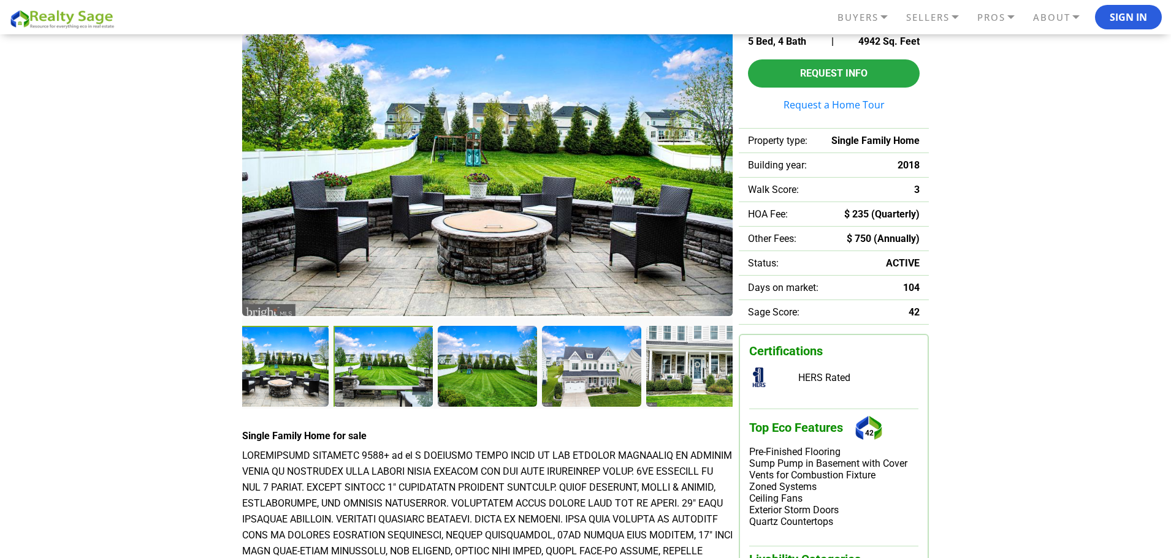
click at [383, 361] on div at bounding box center [384, 367] width 102 height 83
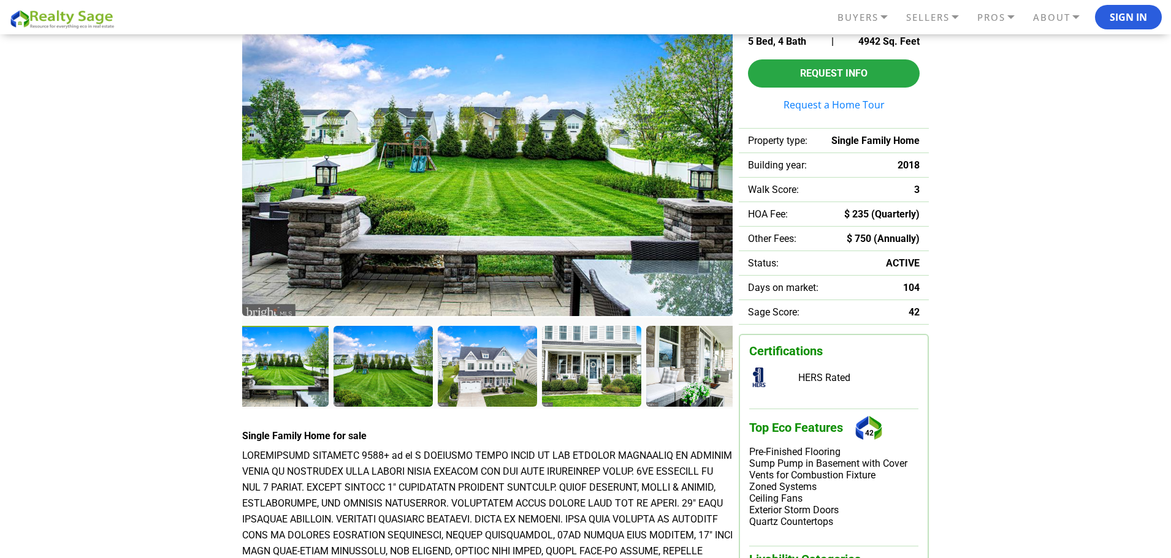
click at [377, 360] on div at bounding box center [382, 366] width 98 height 80
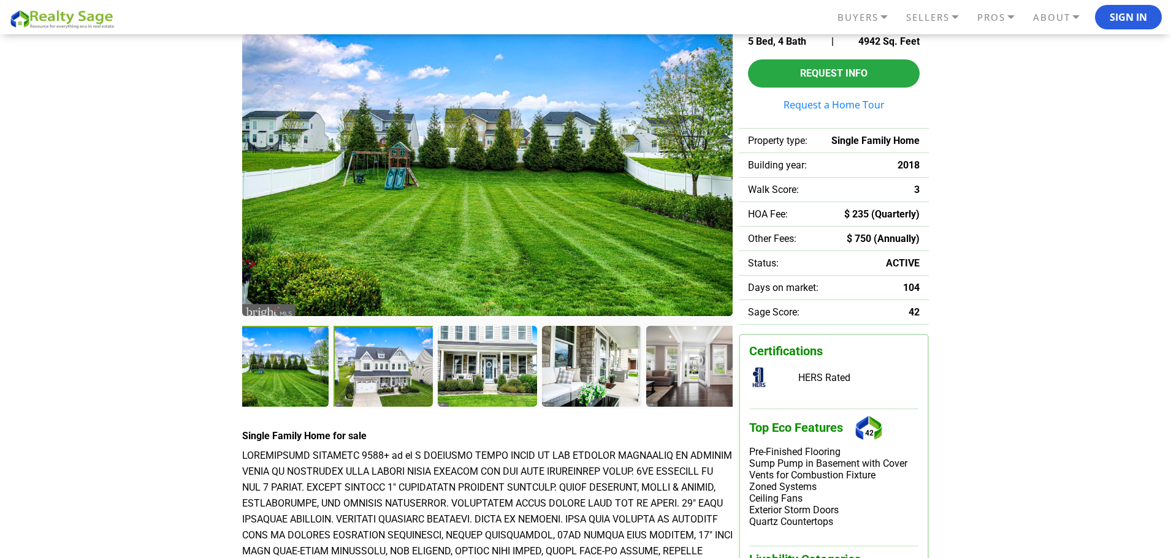
click at [379, 363] on div at bounding box center [384, 367] width 102 height 83
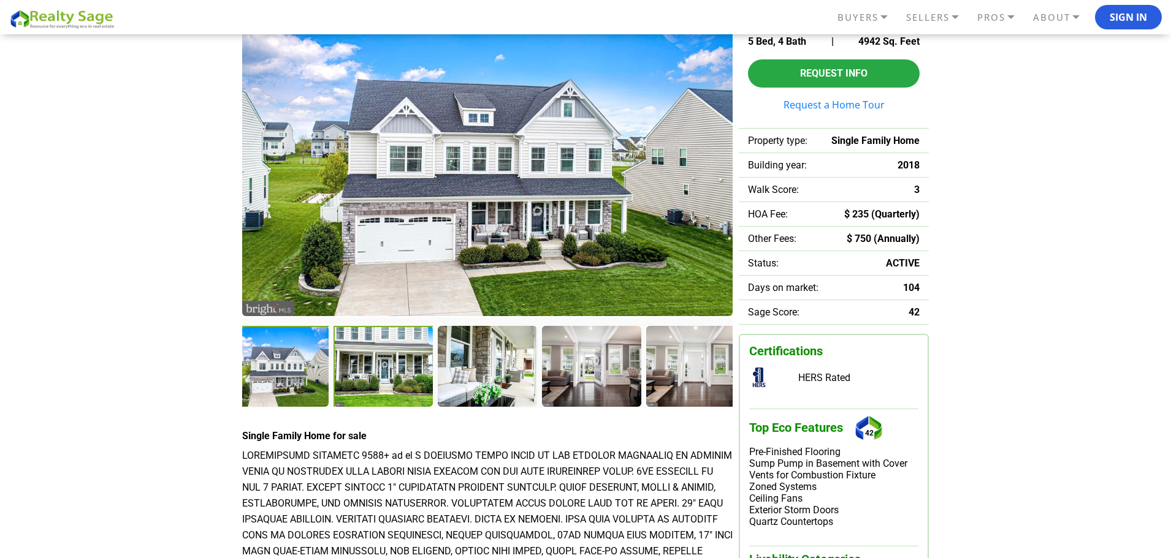
click at [403, 365] on div at bounding box center [384, 367] width 102 height 83
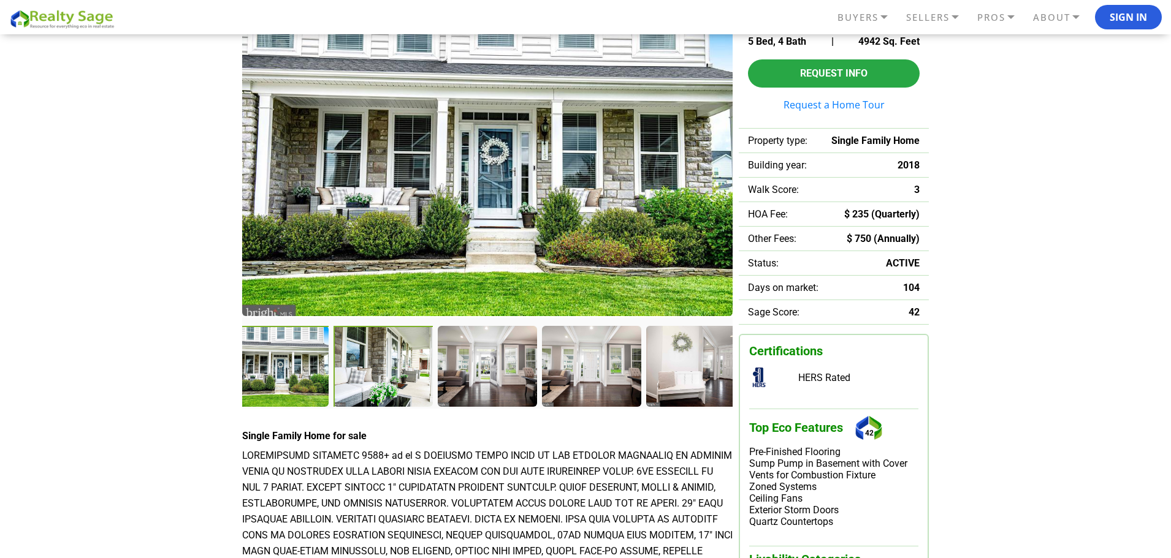
click at [415, 366] on div at bounding box center [384, 367] width 102 height 83
click at [329, 352] on div at bounding box center [487, 366] width 516 height 81
click at [381, 374] on div at bounding box center [384, 367] width 102 height 83
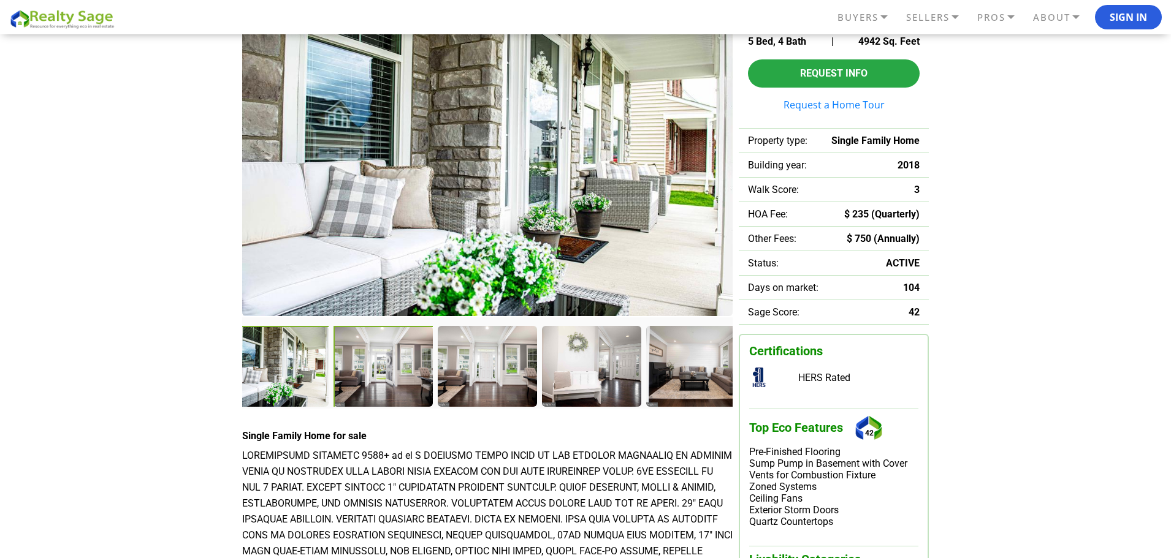
click at [383, 374] on div at bounding box center [384, 367] width 102 height 83
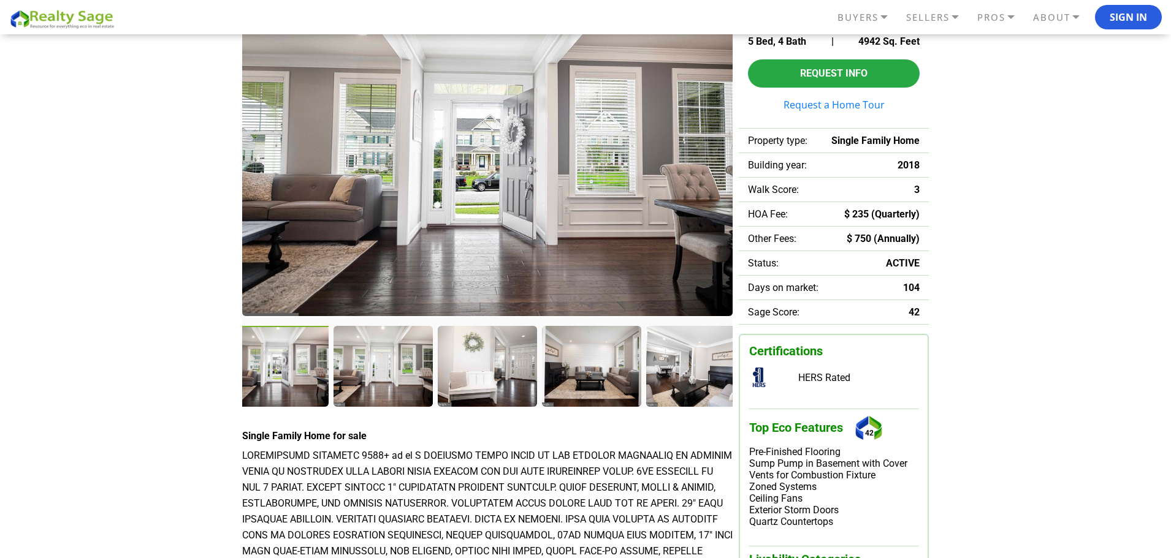
click at [401, 371] on div at bounding box center [382, 366] width 98 height 80
